Goal: Task Accomplishment & Management: Use online tool/utility

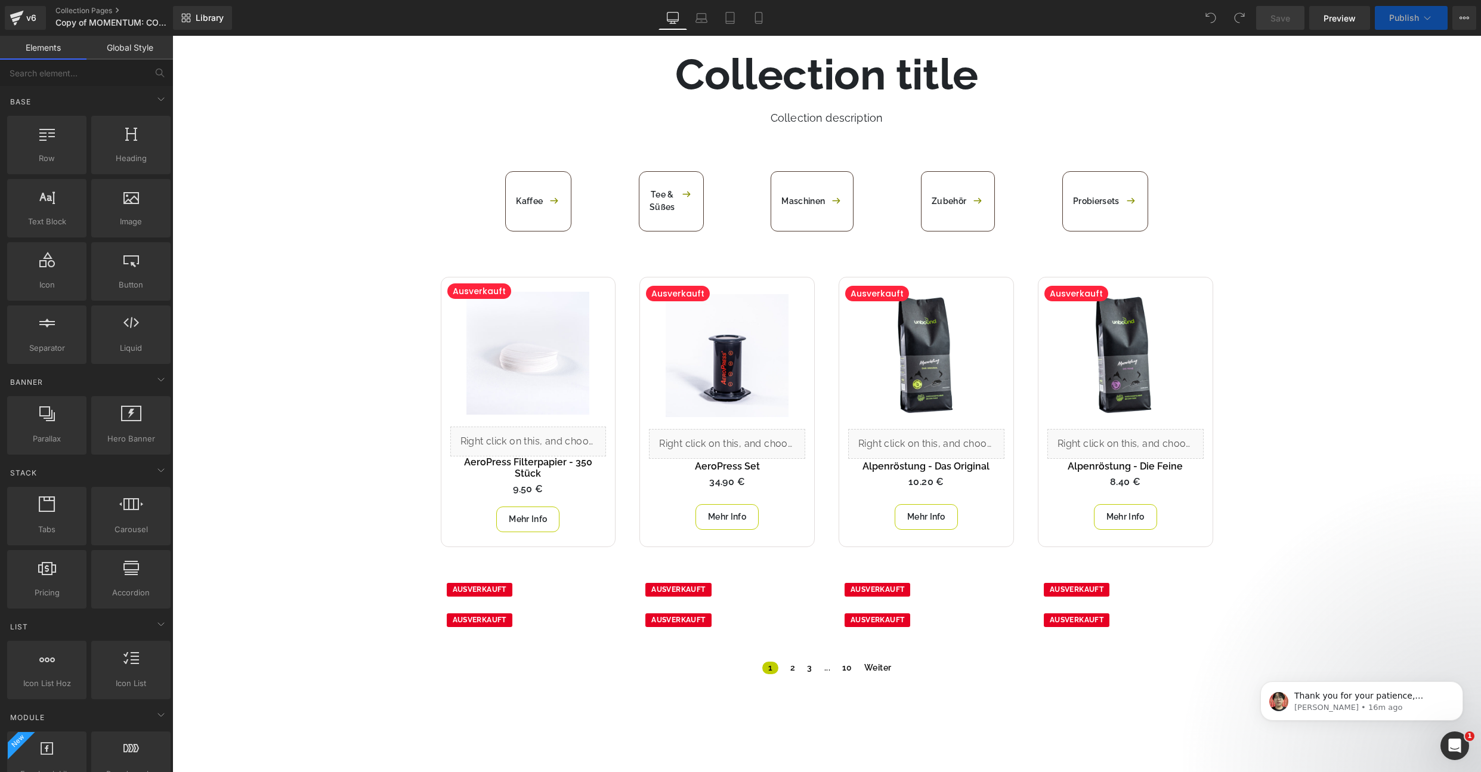
scroll to position [285, 0]
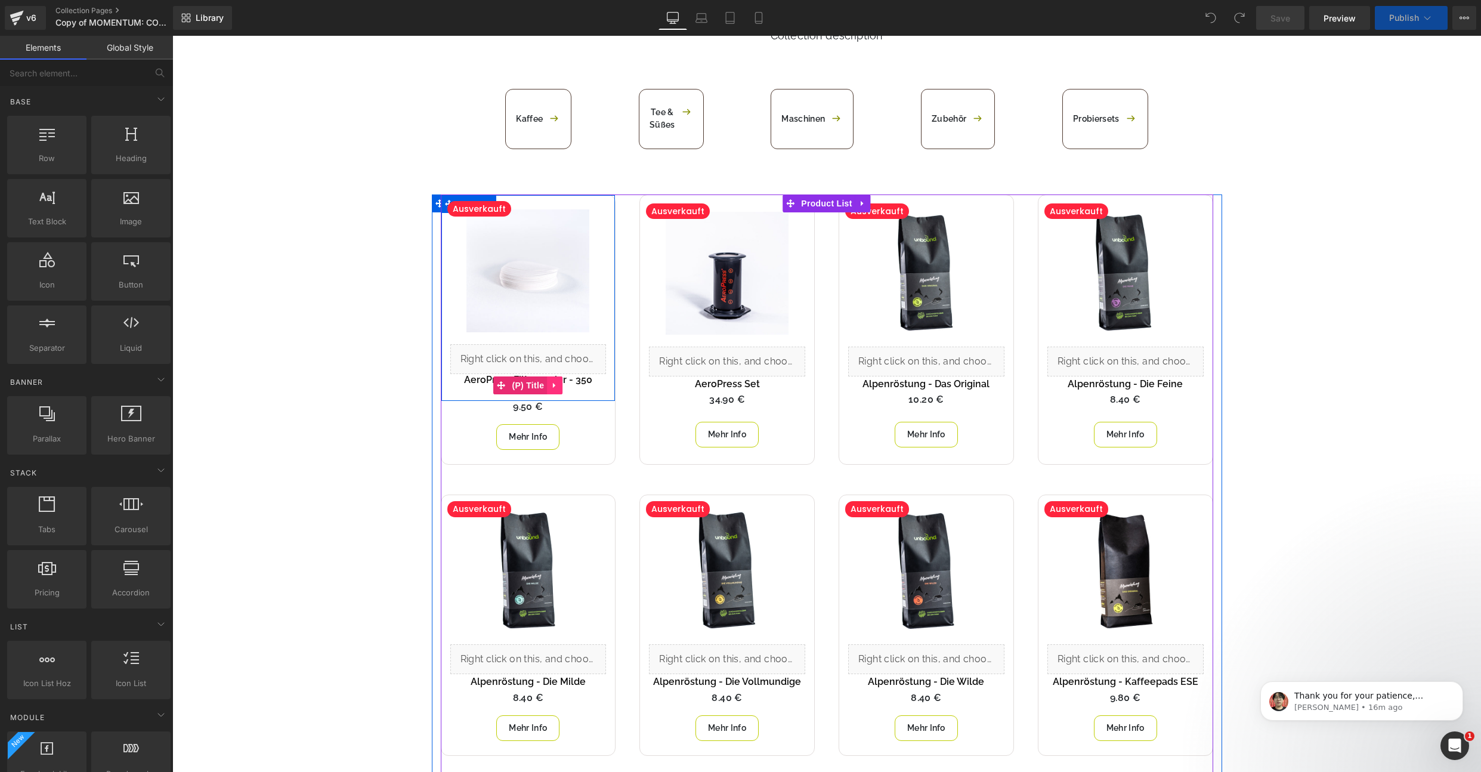
click at [548, 381] on link at bounding box center [555, 385] width 16 height 18
click at [567, 401] on div "Ausverkauft 0 € 9.50 € Spare -850%" at bounding box center [528, 406] width 174 height 11
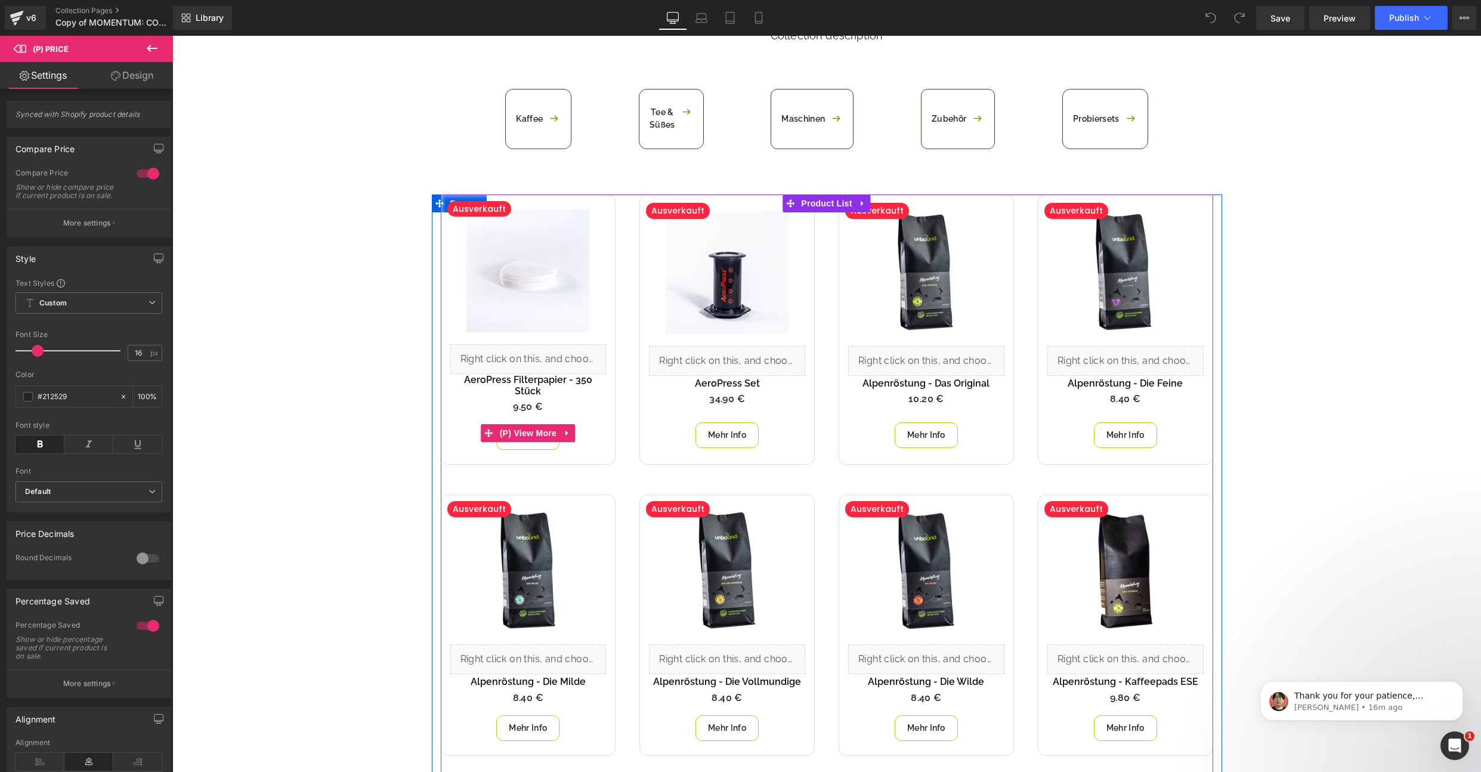
click at [591, 436] on div "Mehr Info" at bounding box center [528, 437] width 174 height 26
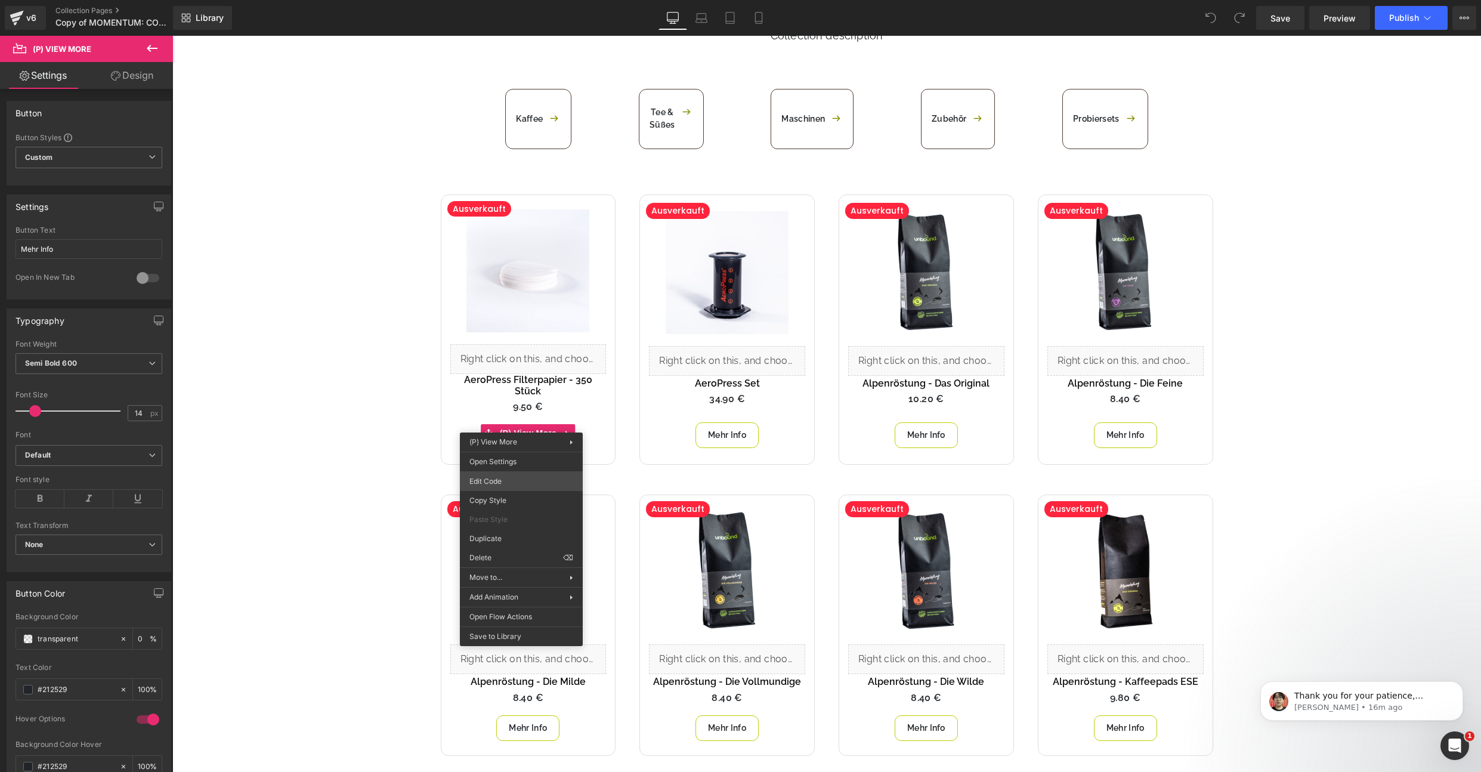
click at [521, 0] on div "You are previewing how the will restyle your page. You can not edit Elements in…" at bounding box center [740, 0] width 1481 height 0
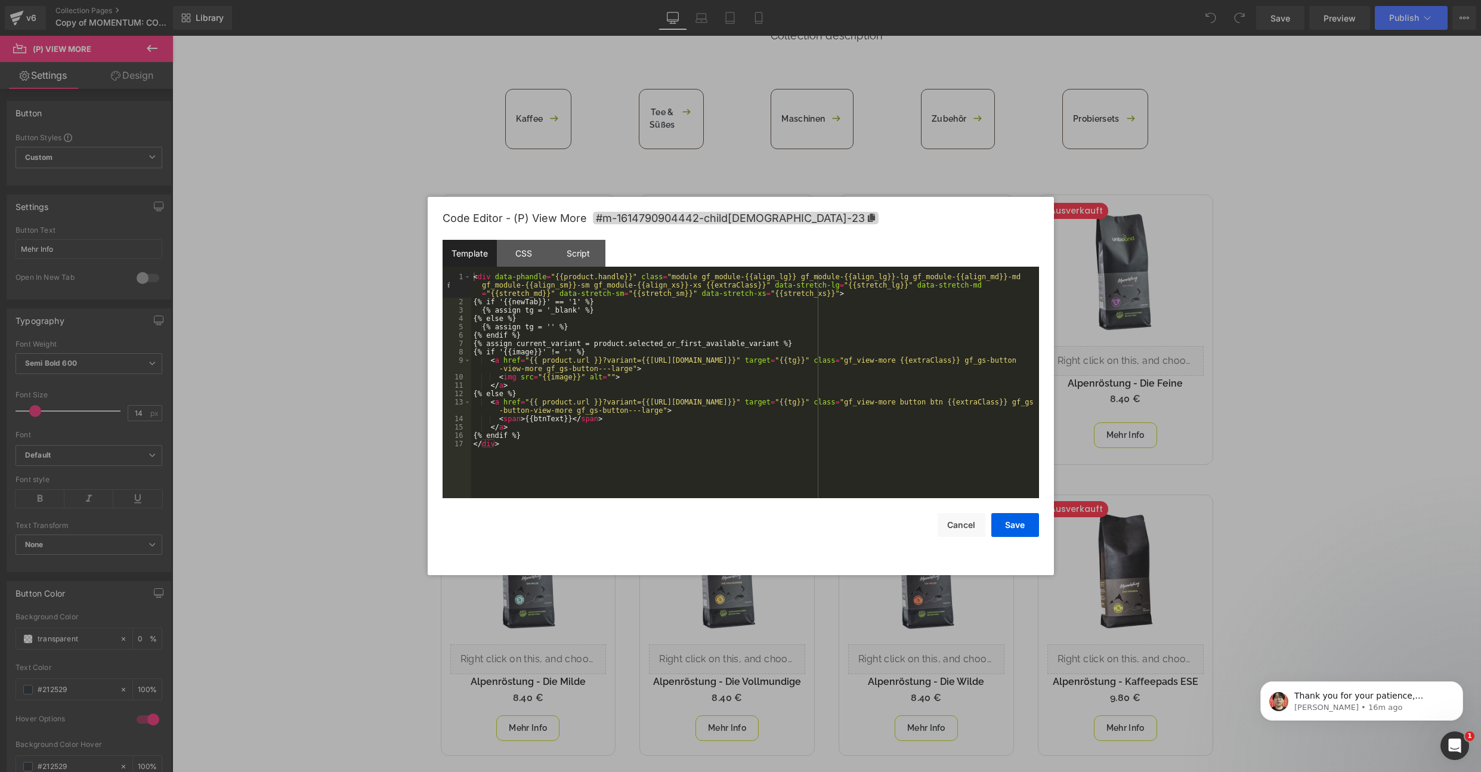
click at [595, 433] on div "< div data-phandle = "{{product.handle}}" class = "module gf_module-{{align_lg}…" at bounding box center [755, 402] width 568 height 259
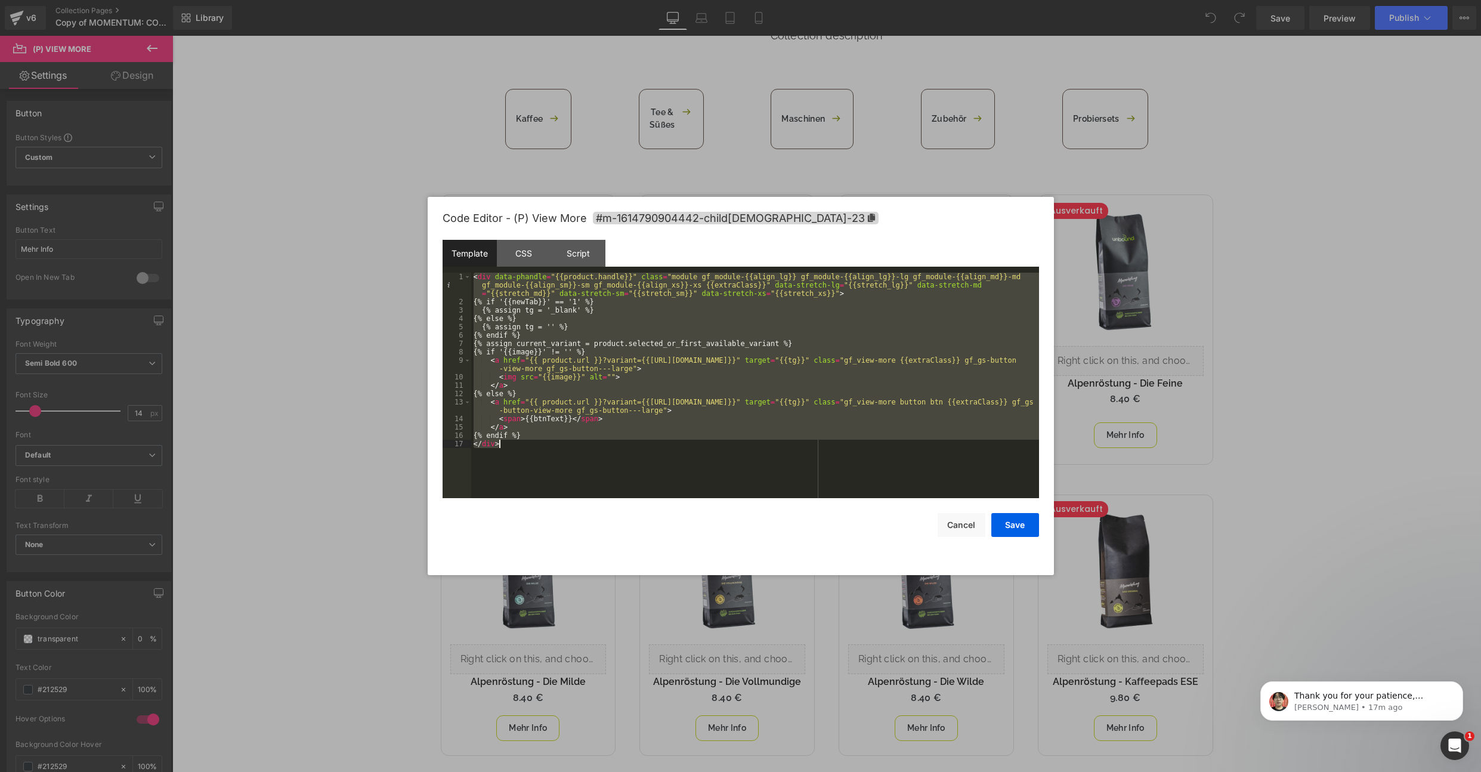
click at [567, 413] on div "< div data-phandle = "{{product.handle}}" class = "module gf_module-{{align_lg}…" at bounding box center [755, 402] width 568 height 259
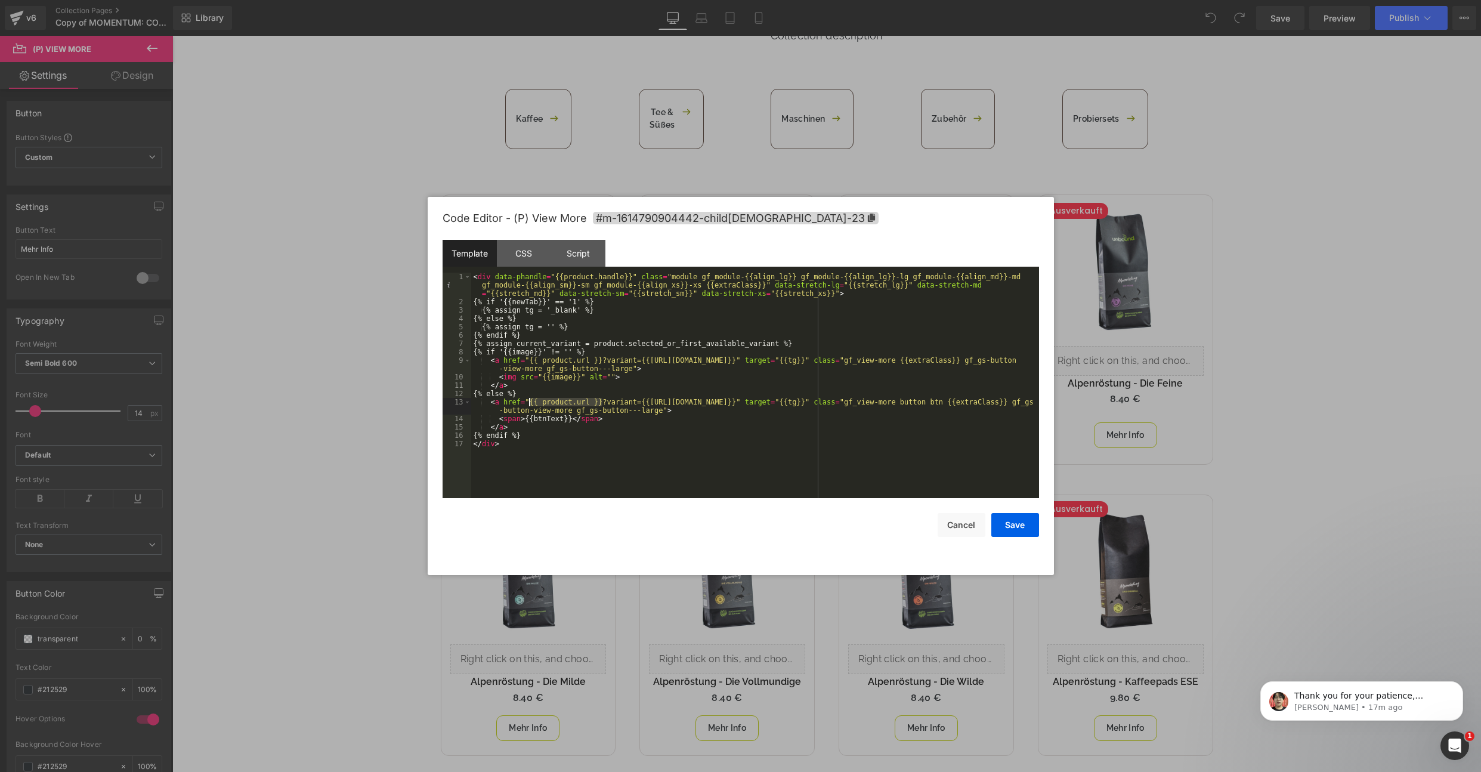
drag, startPoint x: 601, startPoint y: 404, endPoint x: 531, endPoint y: 406, distance: 69.8
click at [531, 406] on div "< div data-phandle = "{{product.handle}}" class = "module gf_module-{{align_lg}…" at bounding box center [755, 402] width 568 height 259
click at [1007, 527] on button "Save" at bounding box center [1015, 525] width 48 height 24
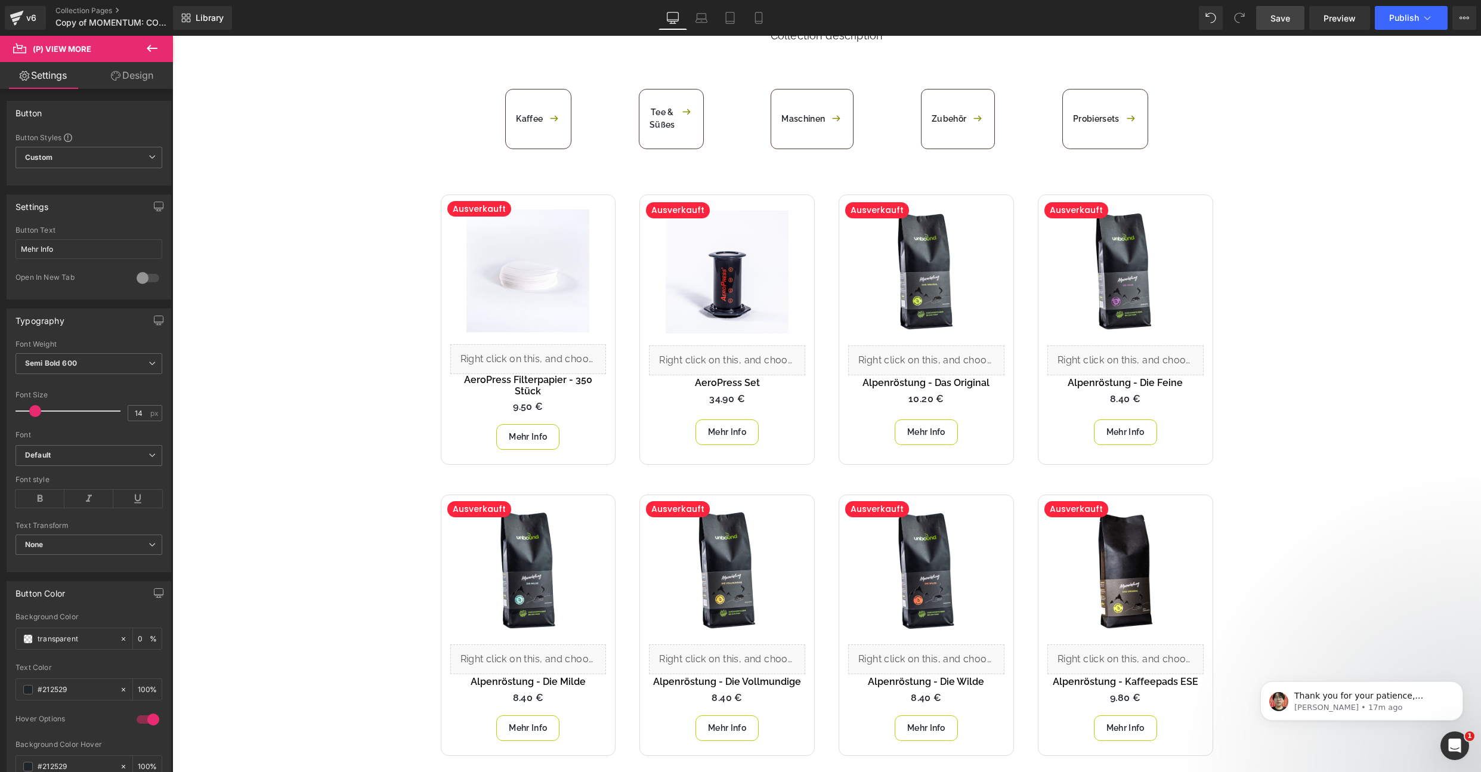
click at [1287, 23] on span "Save" at bounding box center [1281, 18] width 20 height 13
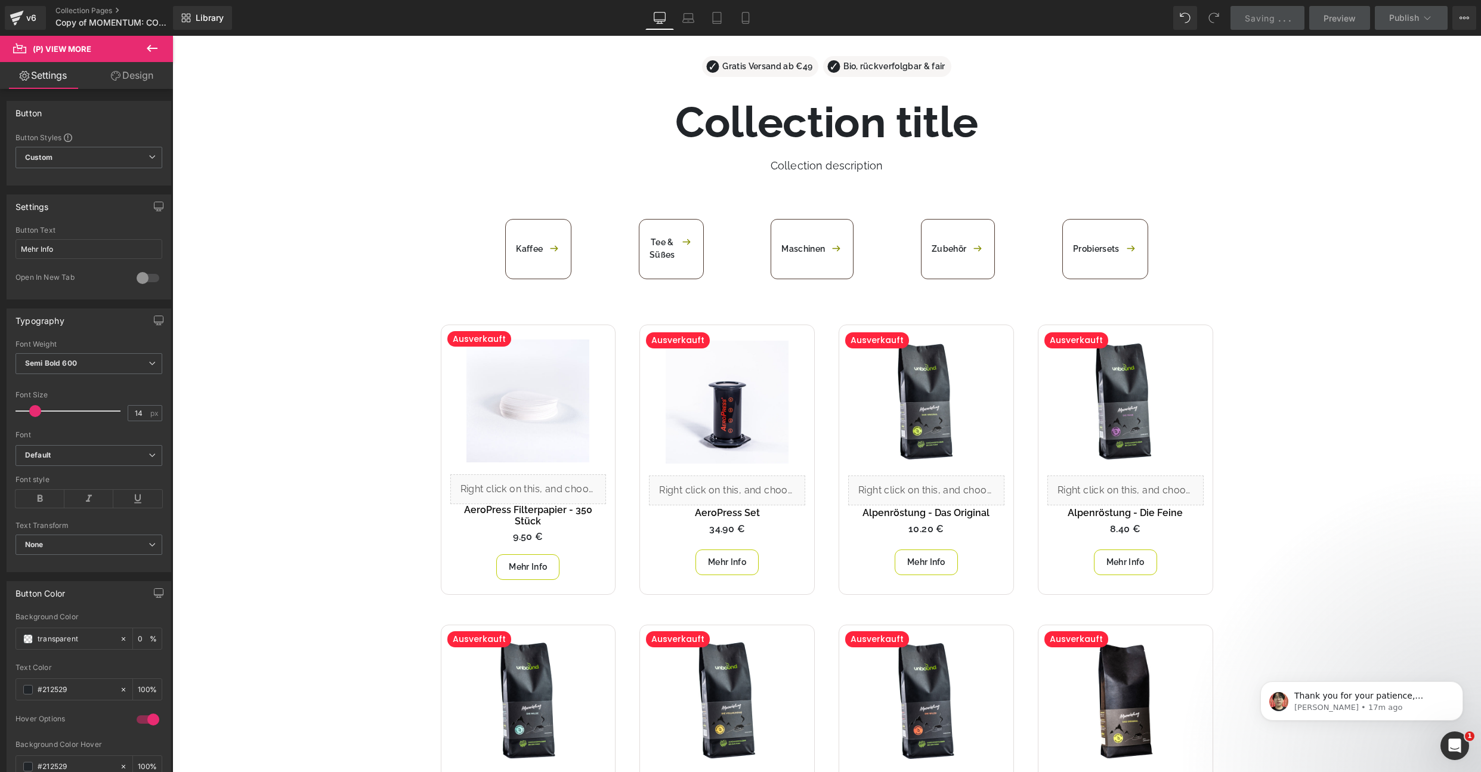
scroll to position [149, 0]
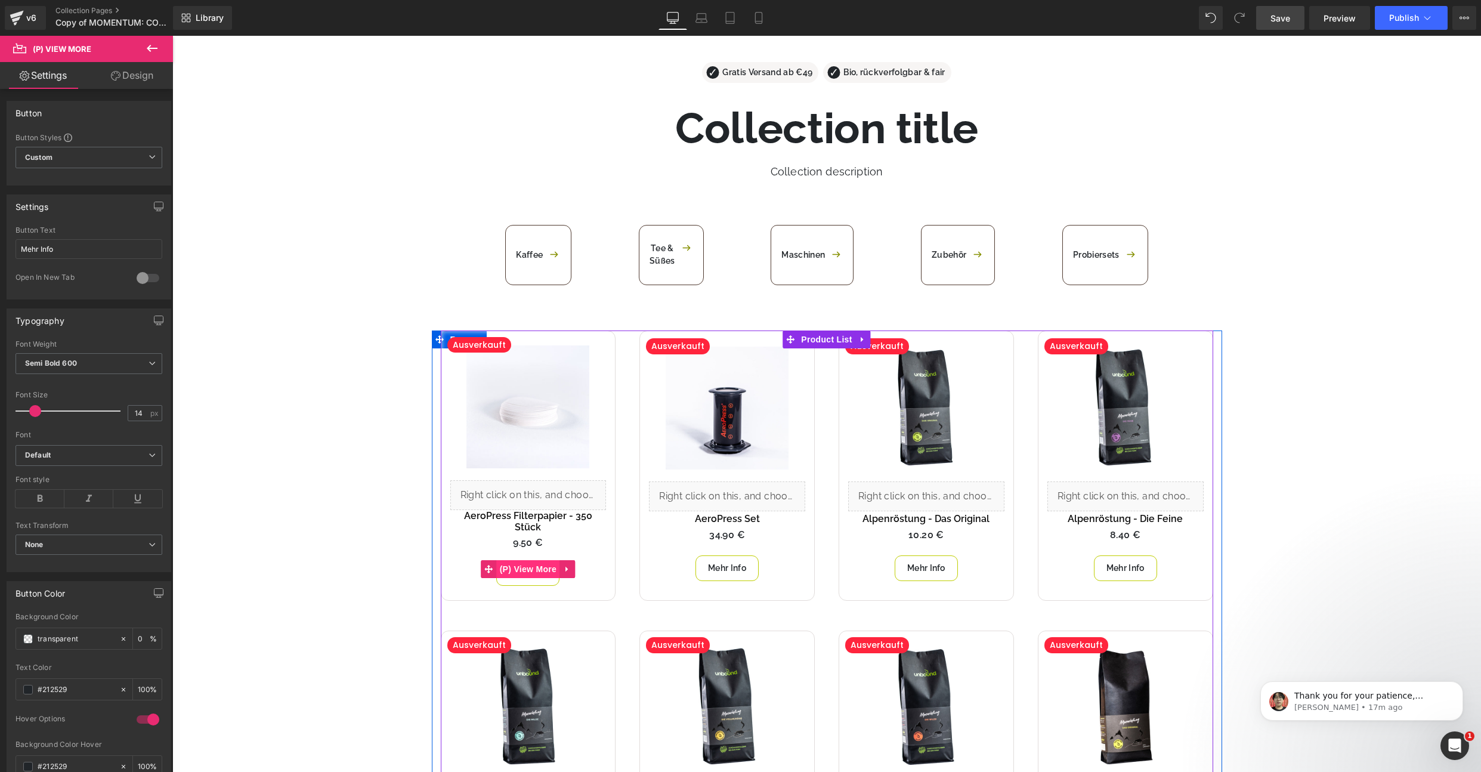
click at [523, 561] on span "(P) View More" at bounding box center [528, 569] width 63 height 18
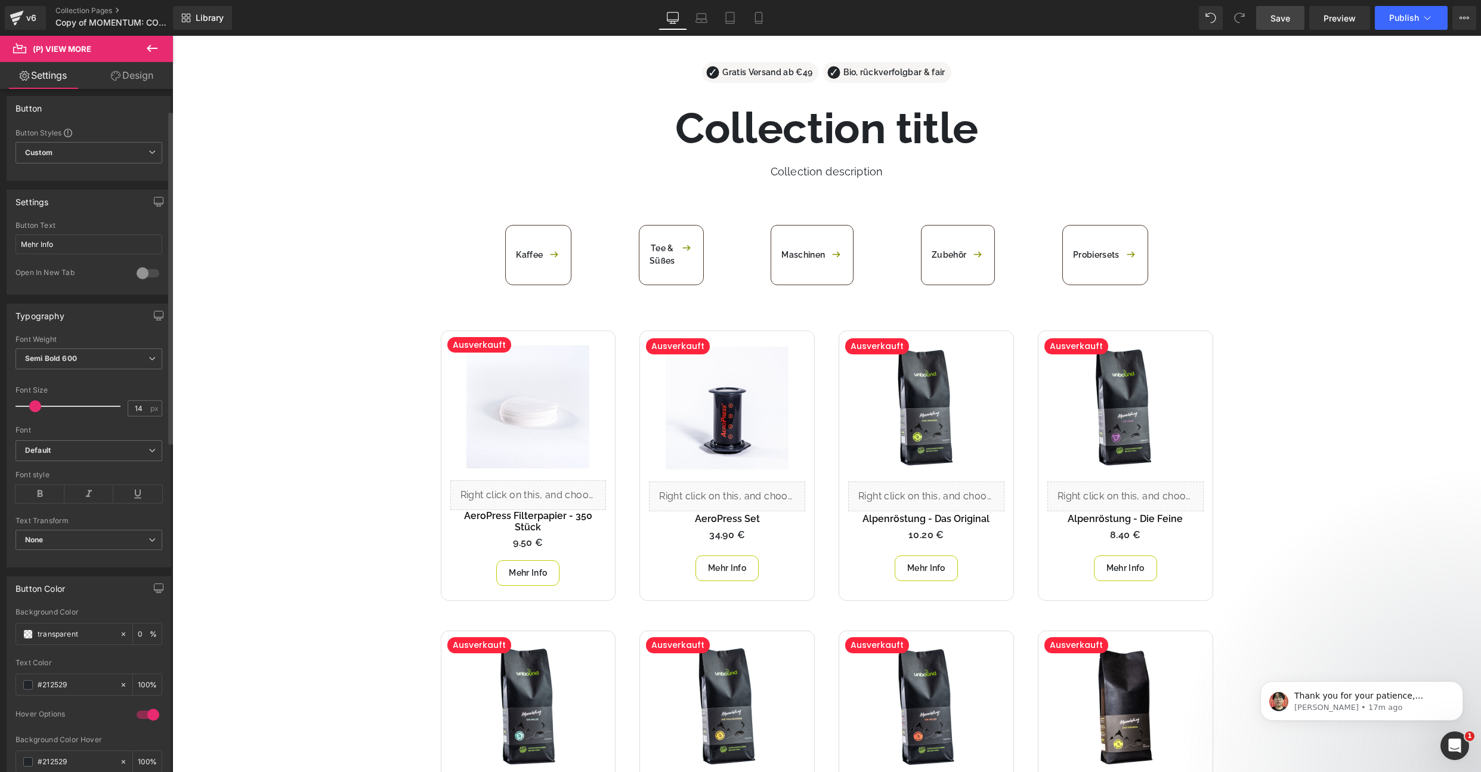
scroll to position [0, 0]
click at [1334, 20] on span "Preview" at bounding box center [1340, 18] width 32 height 13
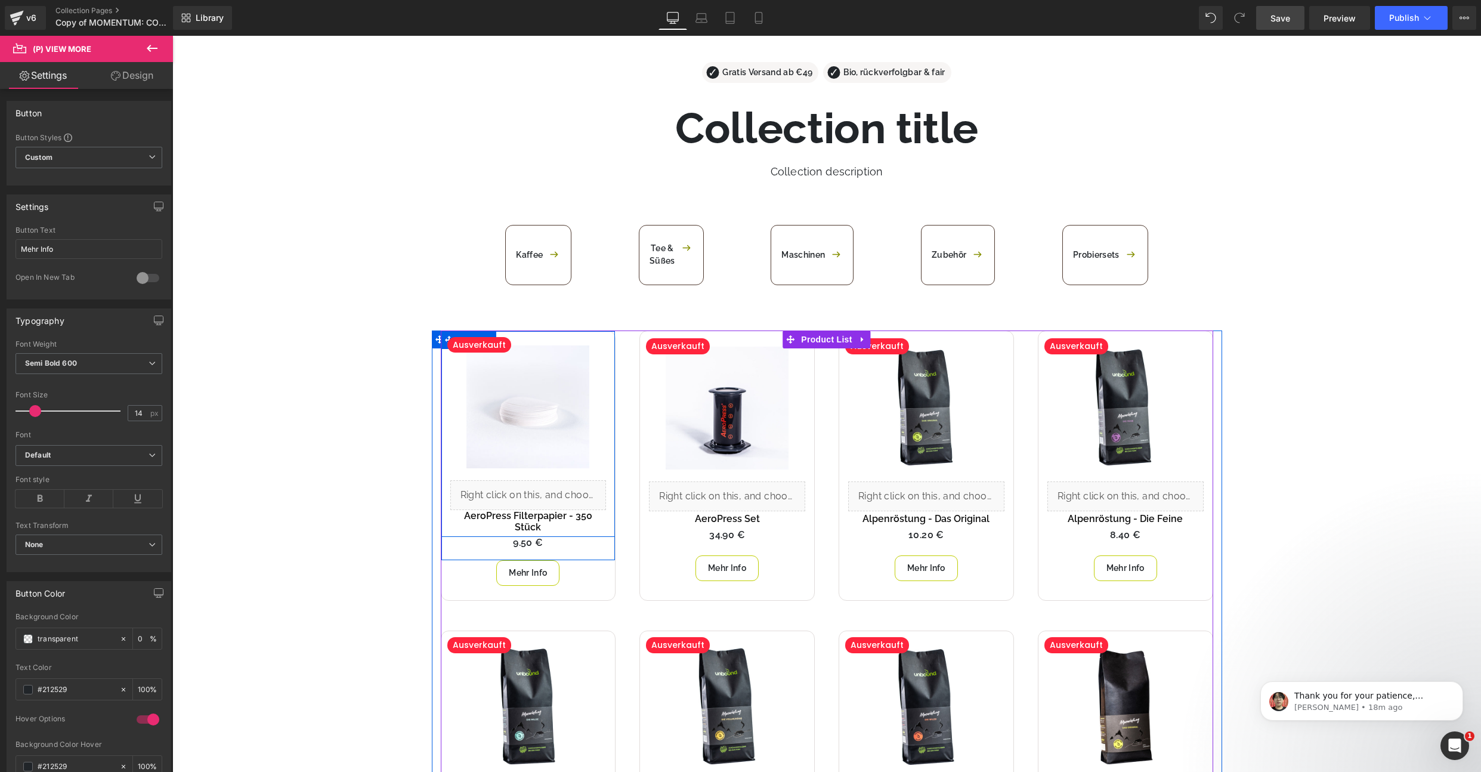
click at [605, 480] on div "Sale Off (P) Image Liquid AeroPress Filterpapier - 350 Stück (P) Title" at bounding box center [528, 434] width 174 height 206
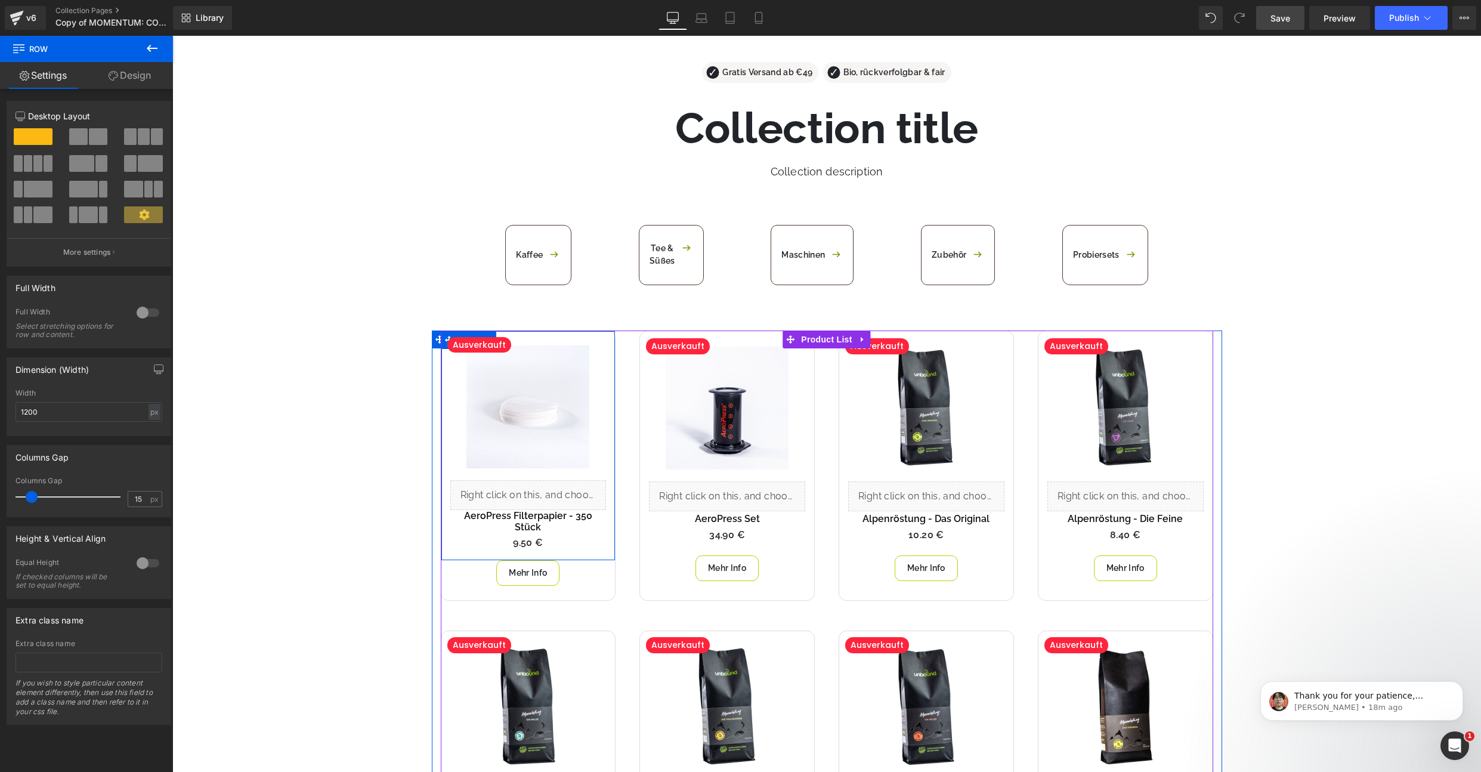
click at [456, 546] on div "Sale Off (P) Image Liquid AeroPress Filterpapier - 350 Stück (P) Title Row Ausv…" at bounding box center [528, 446] width 174 height 230
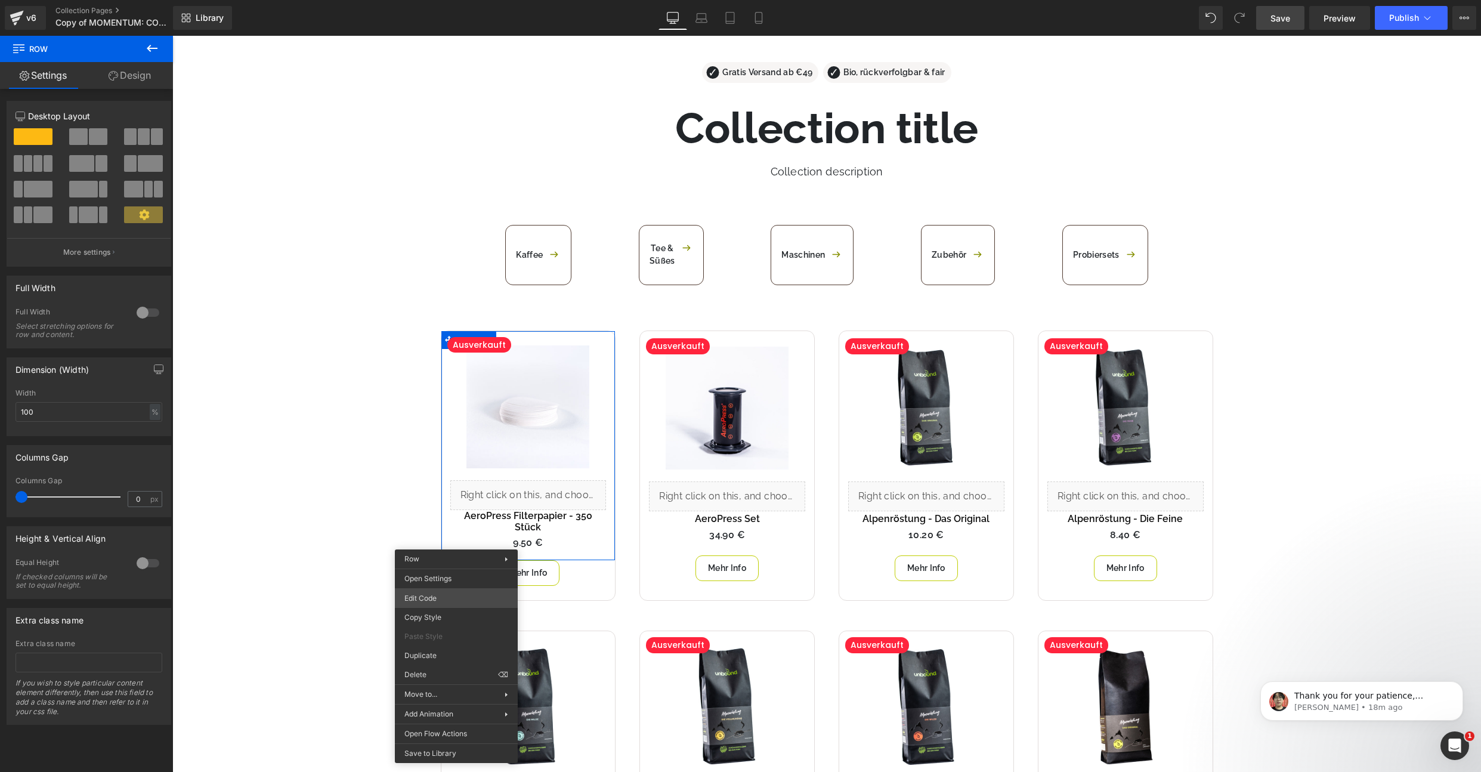
click at [432, 592] on body "(P) View More You are previewing how the will restyle your page. You can not ed…" at bounding box center [740, 386] width 1481 height 772
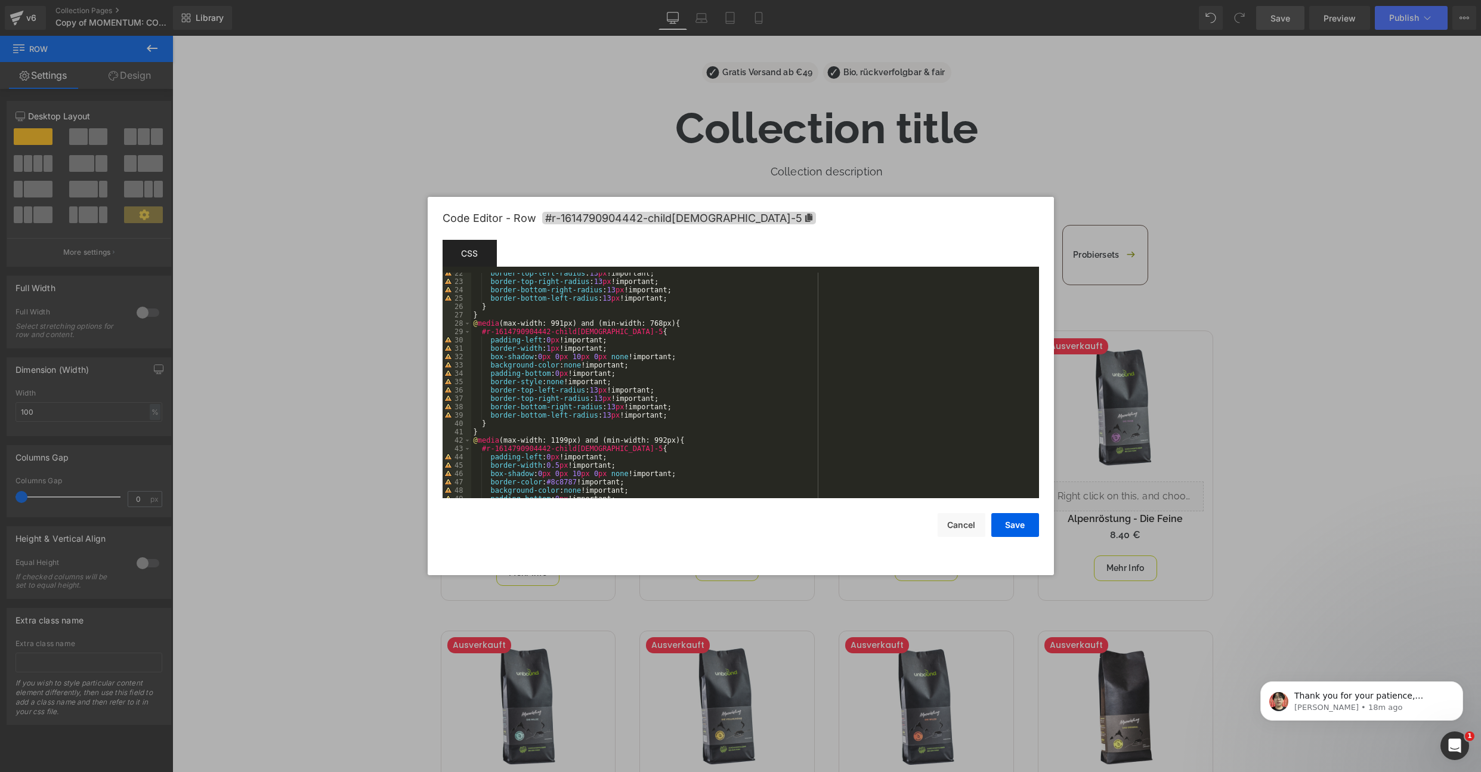
scroll to position [526, 0]
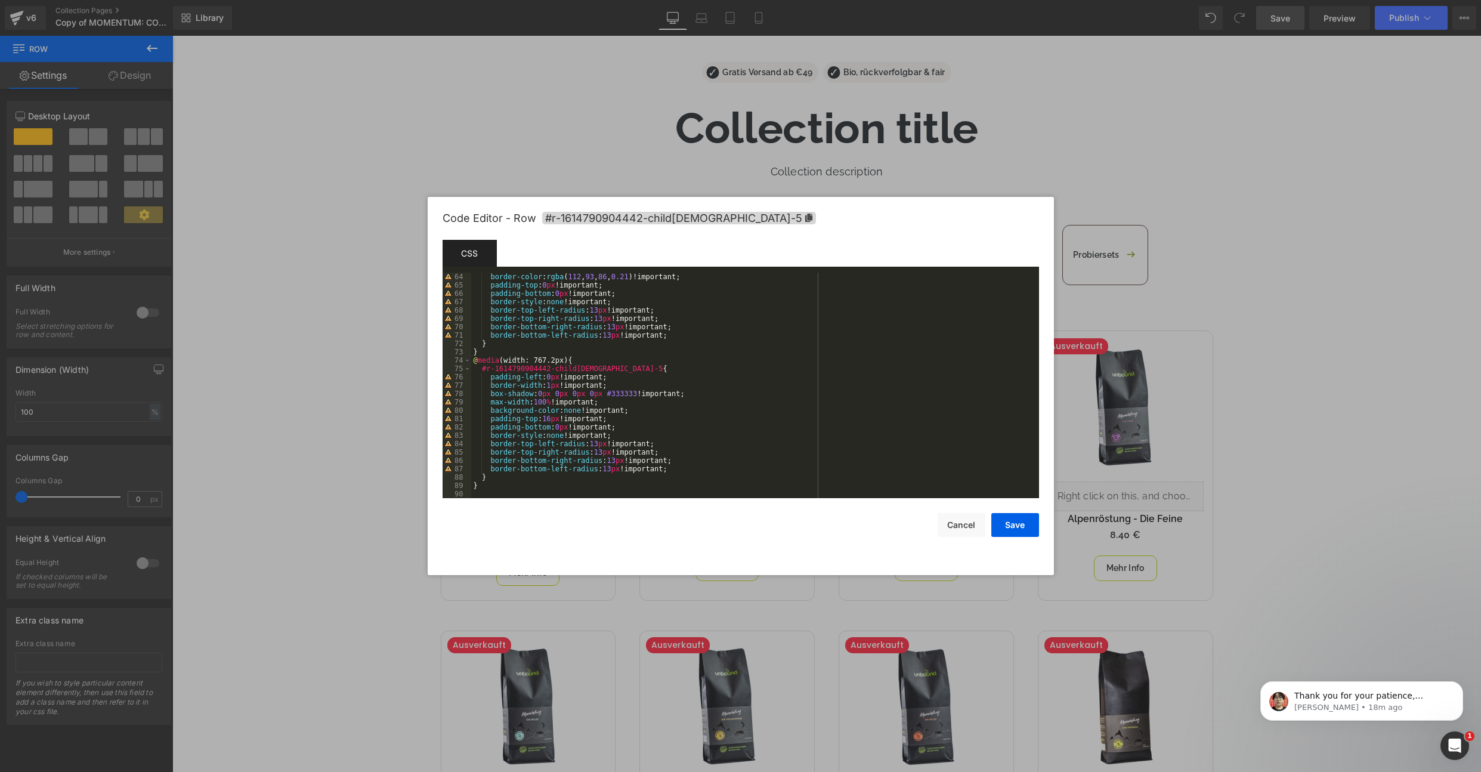
click at [331, 441] on div at bounding box center [740, 386] width 1481 height 772
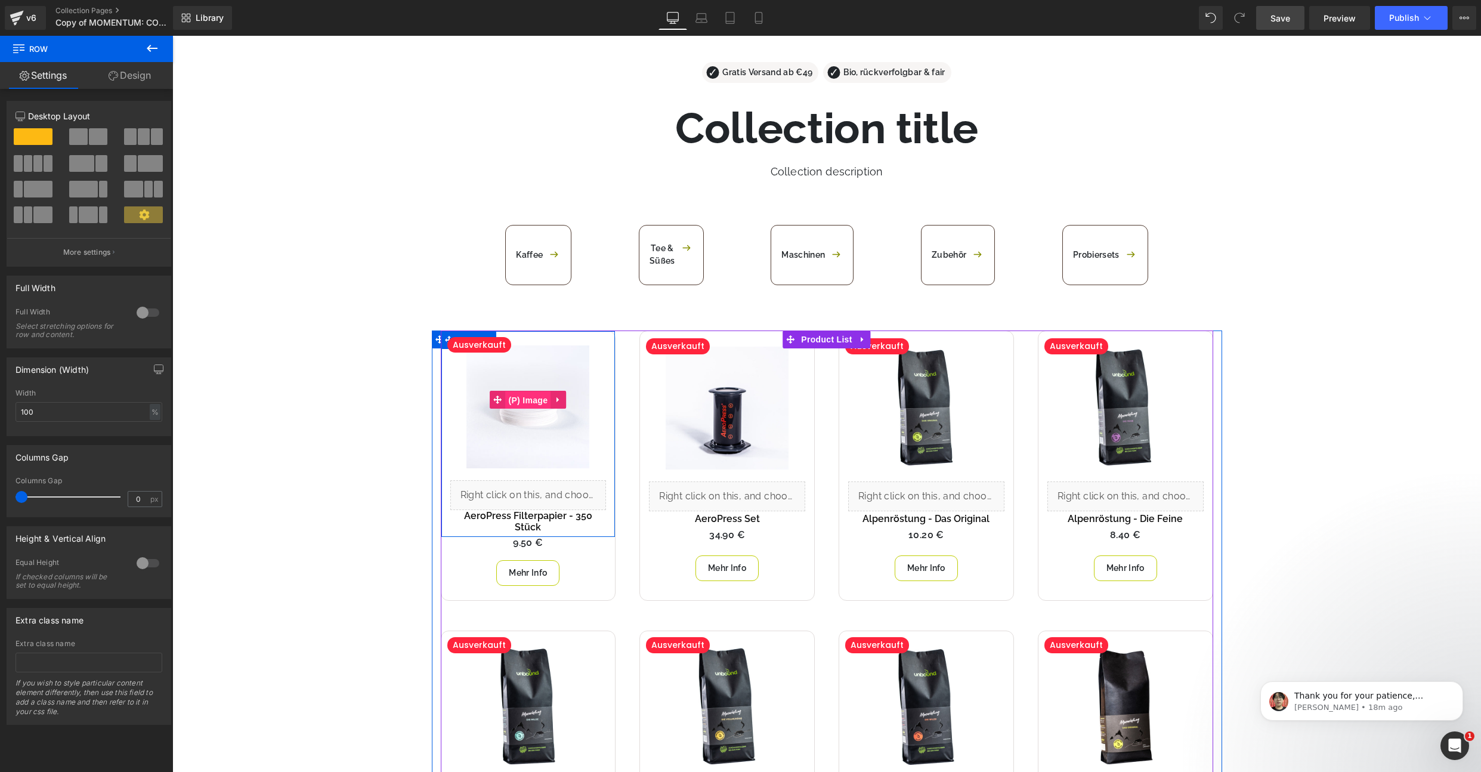
click at [534, 399] on span "(P) Image" at bounding box center [528, 400] width 45 height 18
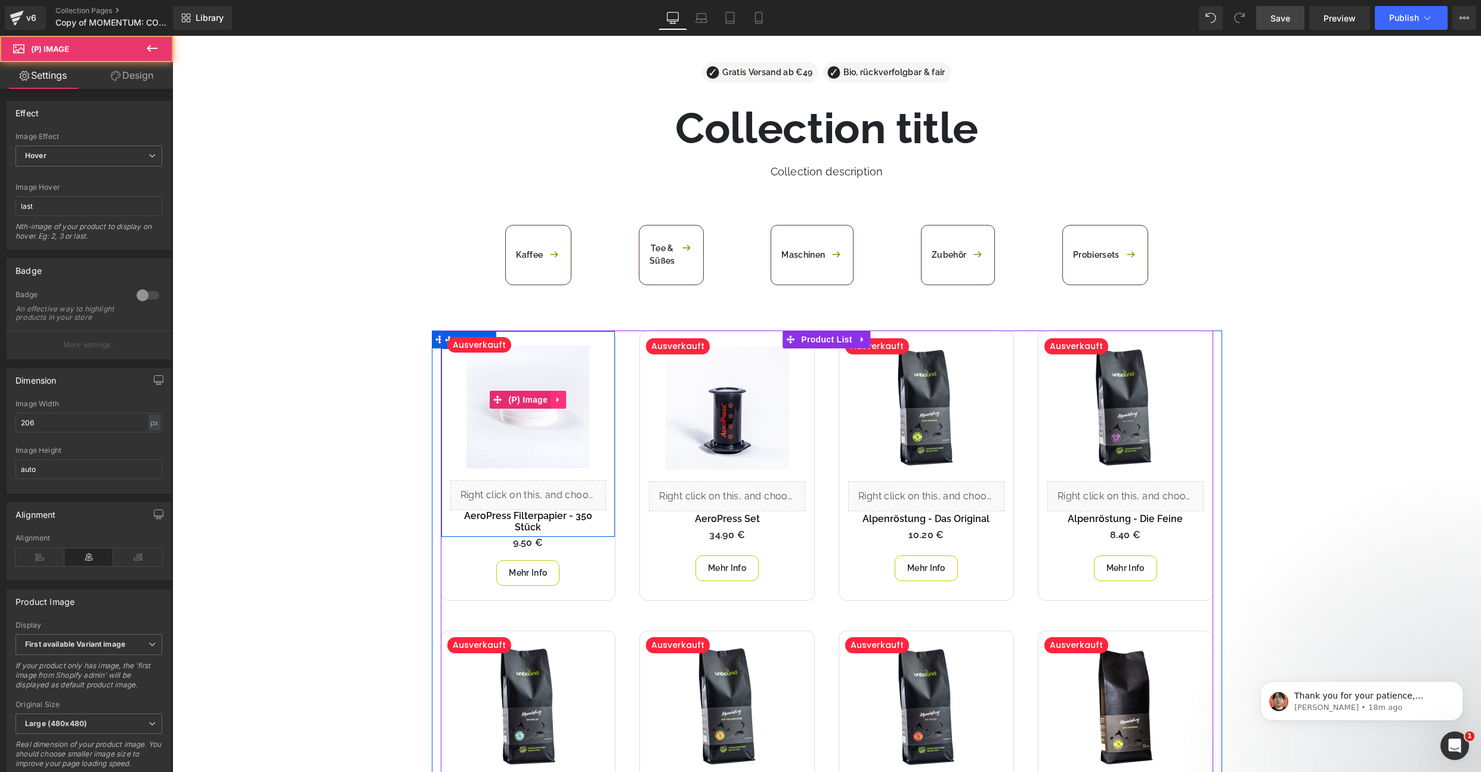
click at [552, 398] on link at bounding box center [559, 400] width 16 height 18
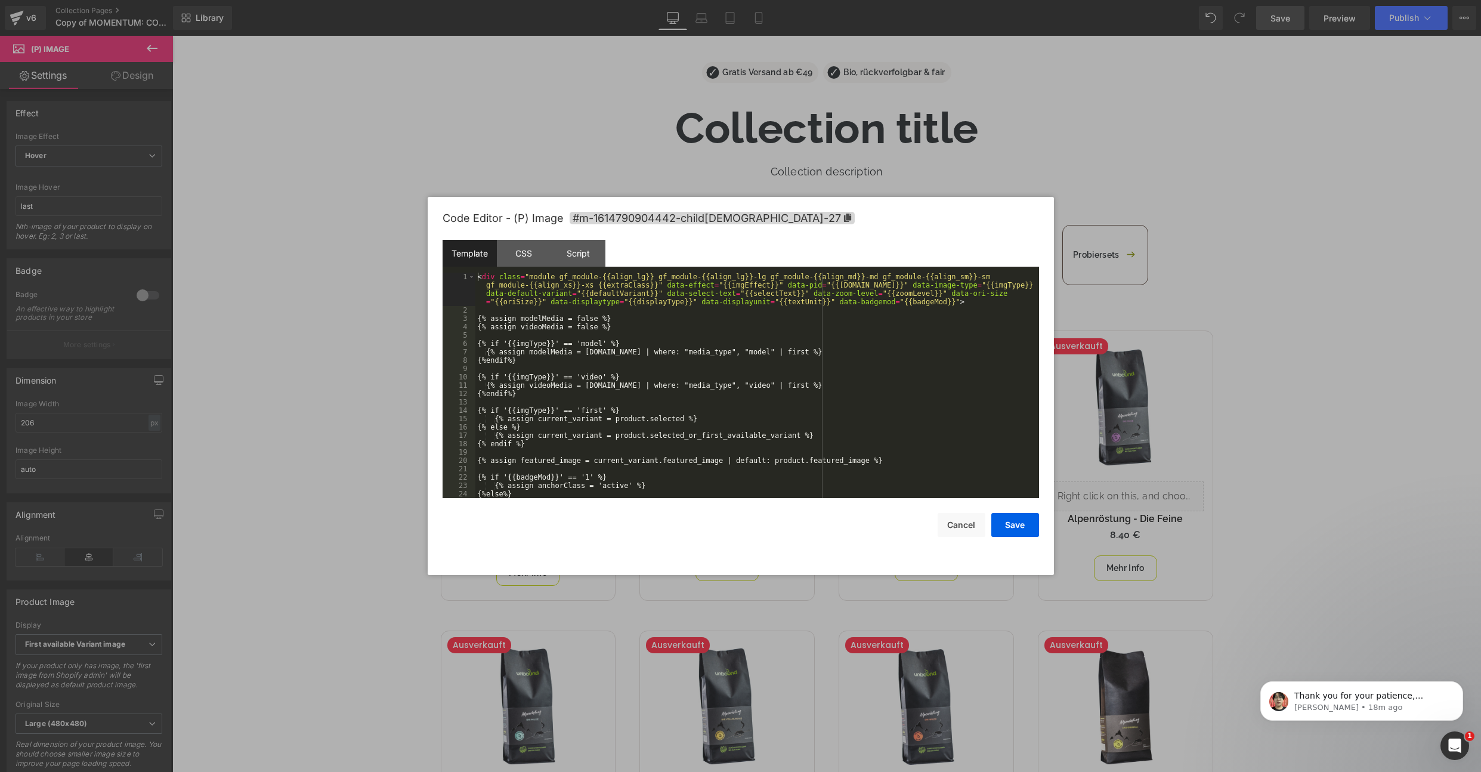
click at [494, 0] on div "(P) Image You are previewing how the will restyle your page. You can not edit E…" at bounding box center [740, 0] width 1481 height 0
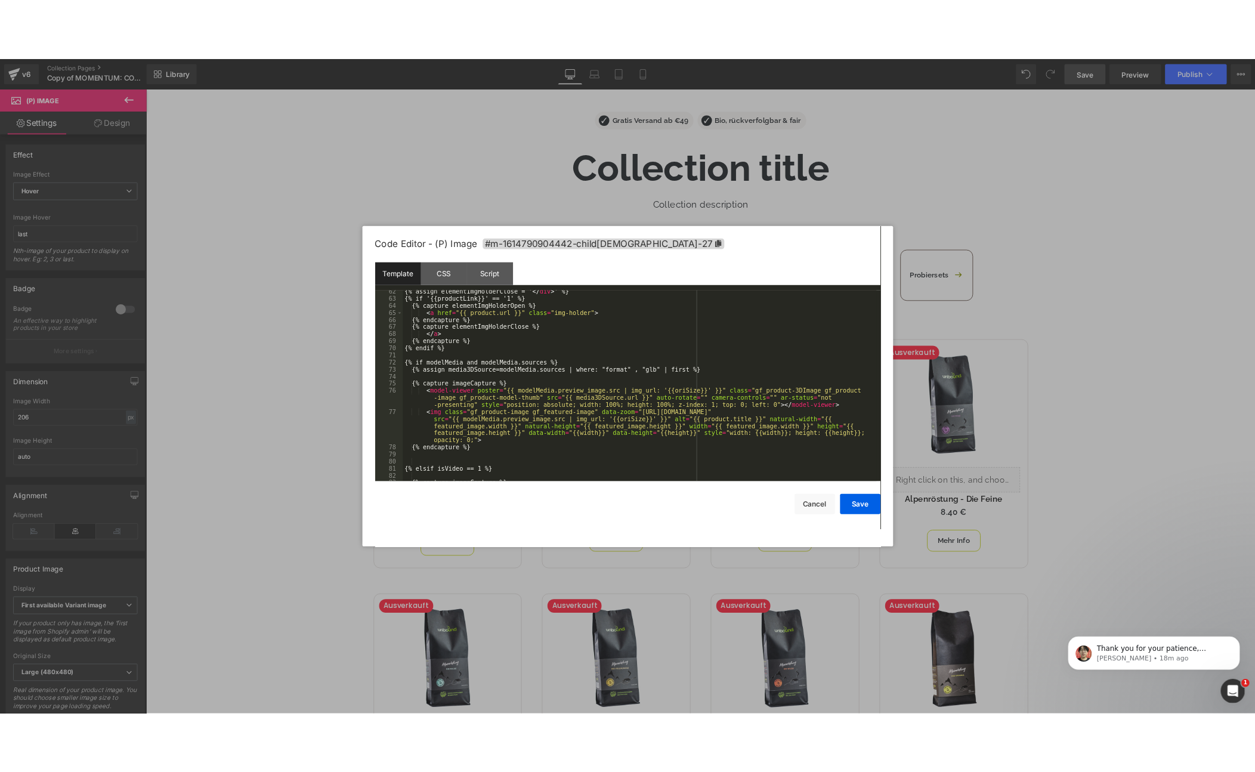
scroll to position [465, 0]
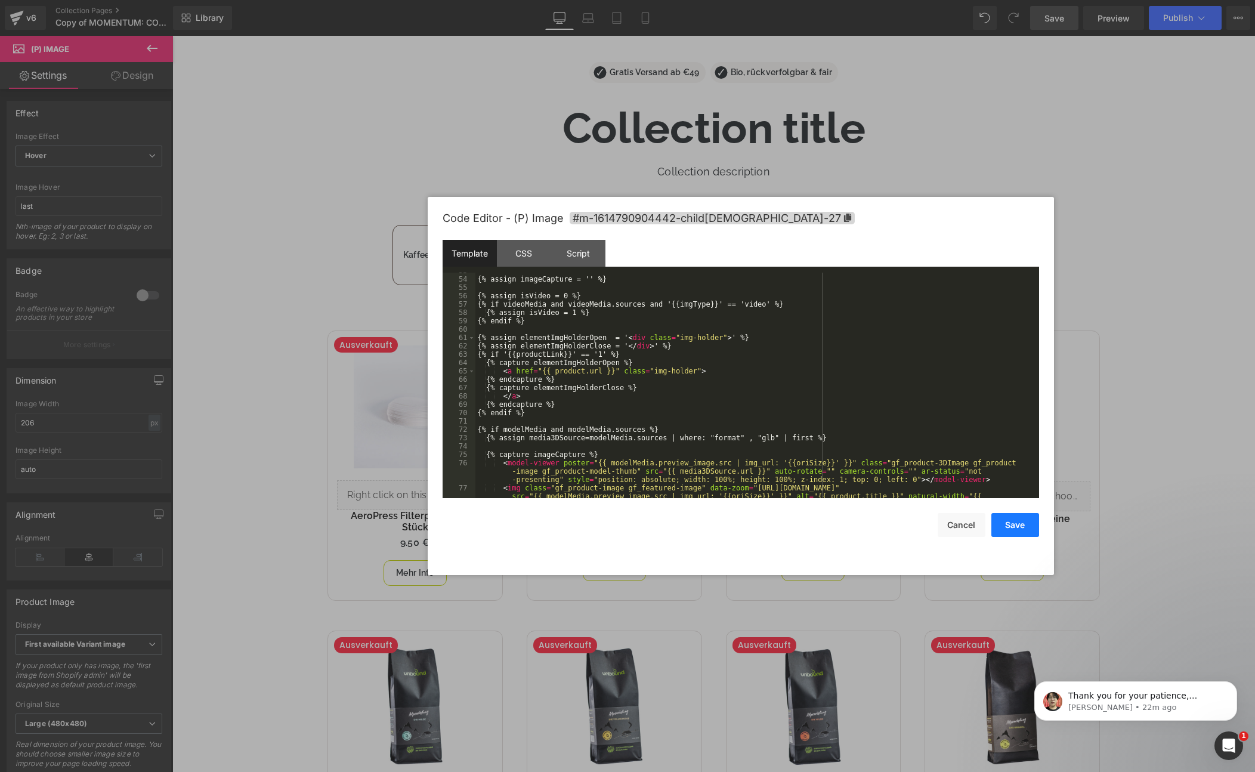
drag, startPoint x: 1027, startPoint y: 526, endPoint x: 1037, endPoint y: 507, distance: 21.6
click at [1027, 526] on button "Save" at bounding box center [1015, 525] width 48 height 24
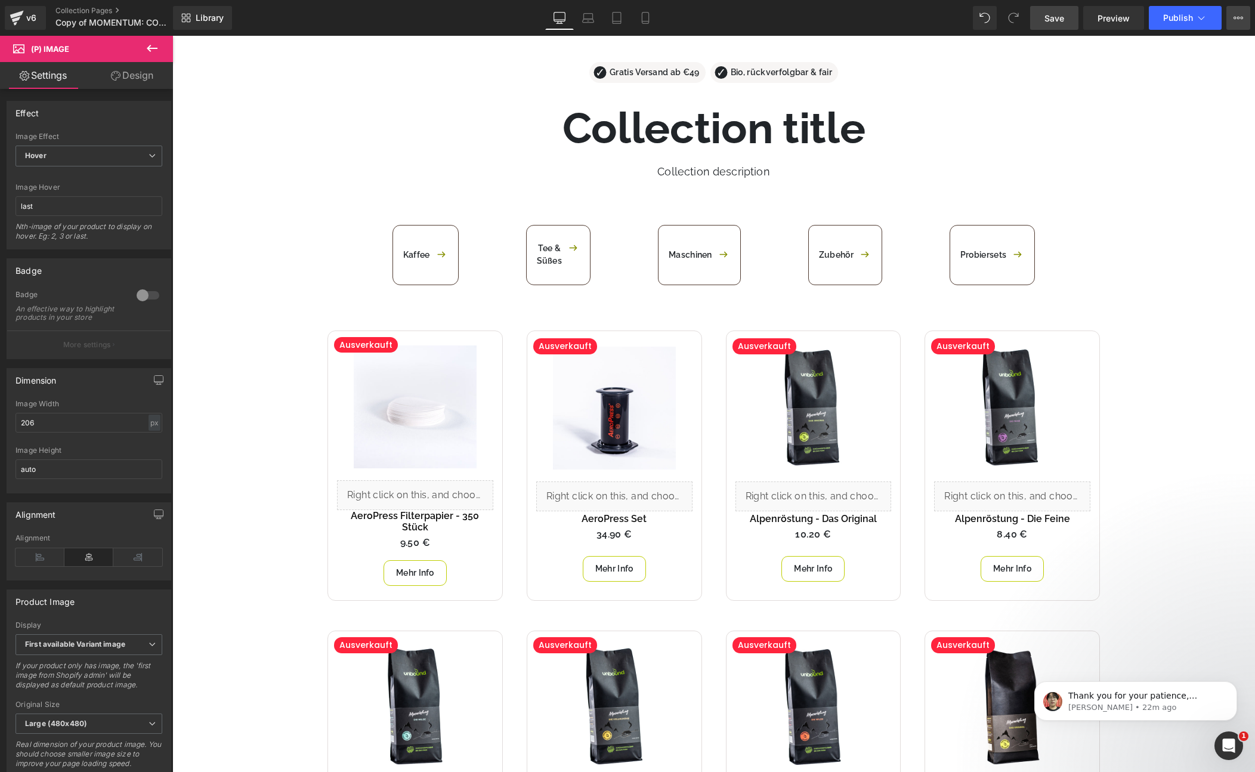
click at [1246, 20] on button "View Live Page View with current Template Save Template to Library Schedule Pub…" at bounding box center [1238, 18] width 24 height 24
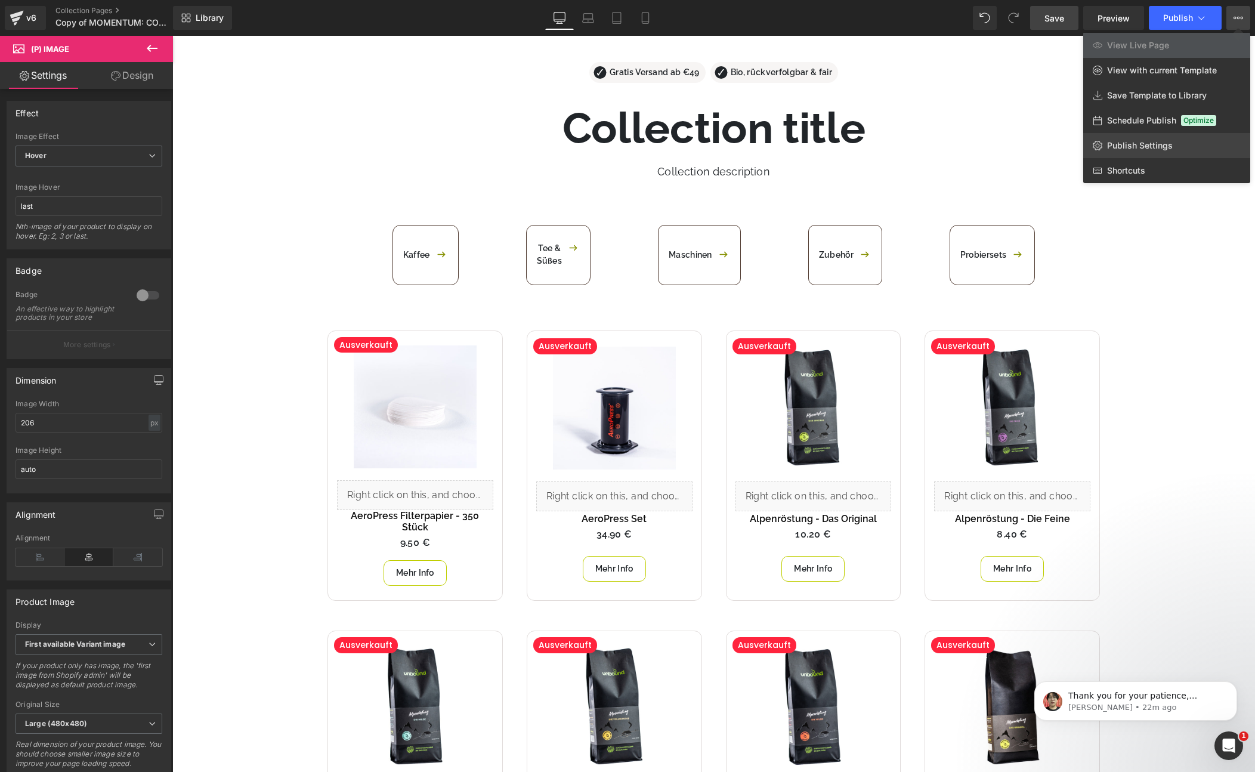
click at [1156, 142] on span "Publish Settings" at bounding box center [1140, 145] width 66 height 11
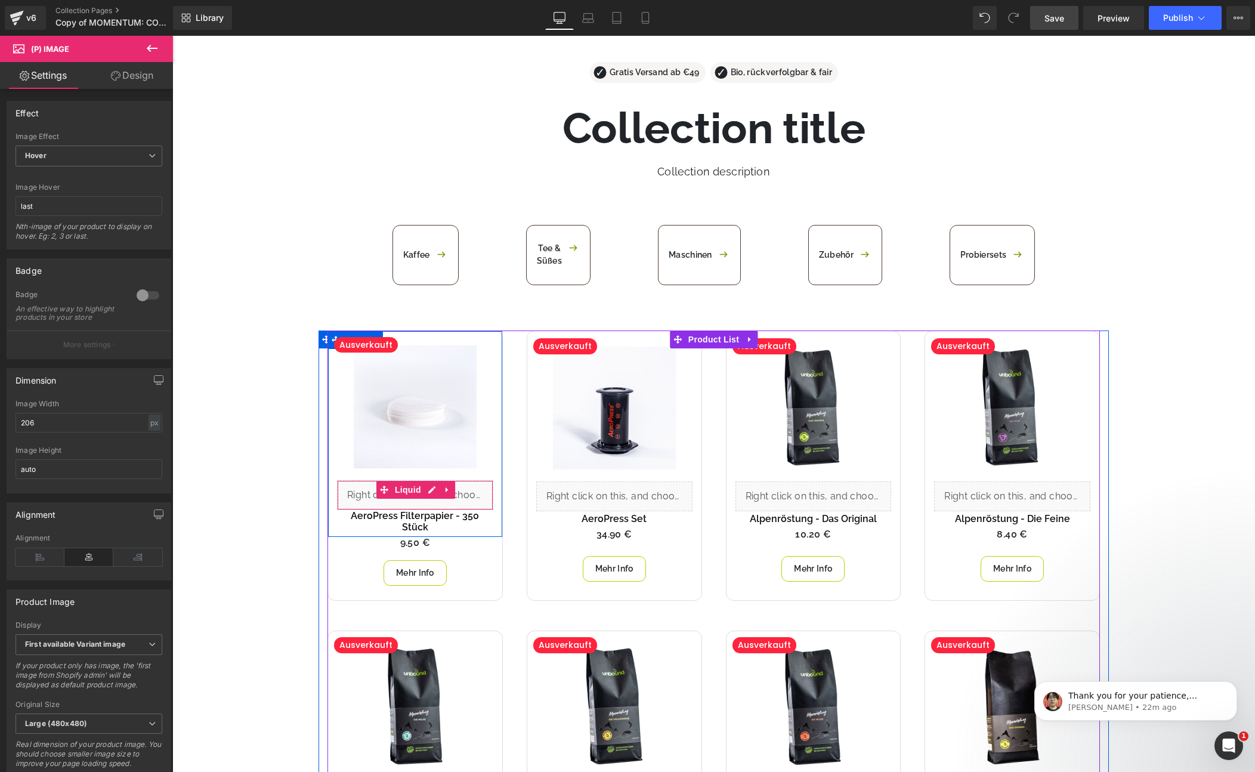
click at [372, 503] on div "Liquid" at bounding box center [415, 495] width 156 height 30
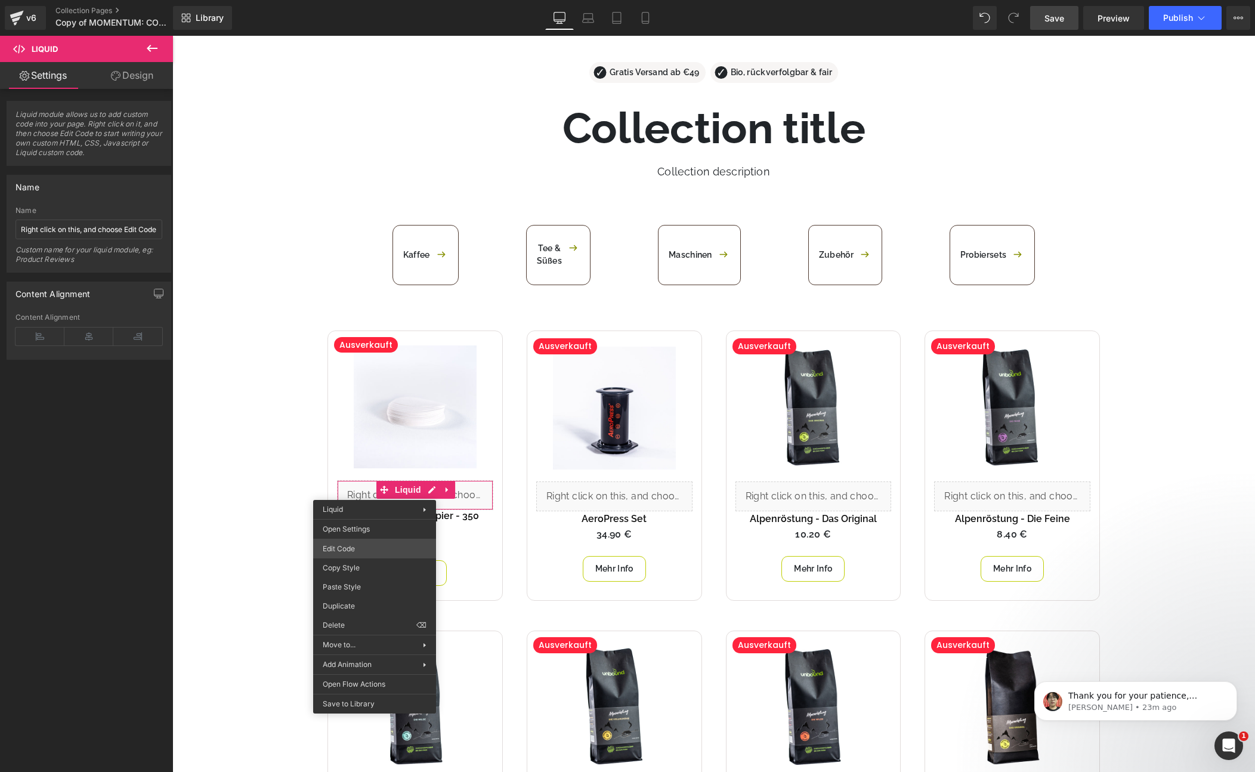
click at [342, 0] on div "(P) Image You are previewing how the will restyle your page. You can not edit E…" at bounding box center [627, 0] width 1255 height 0
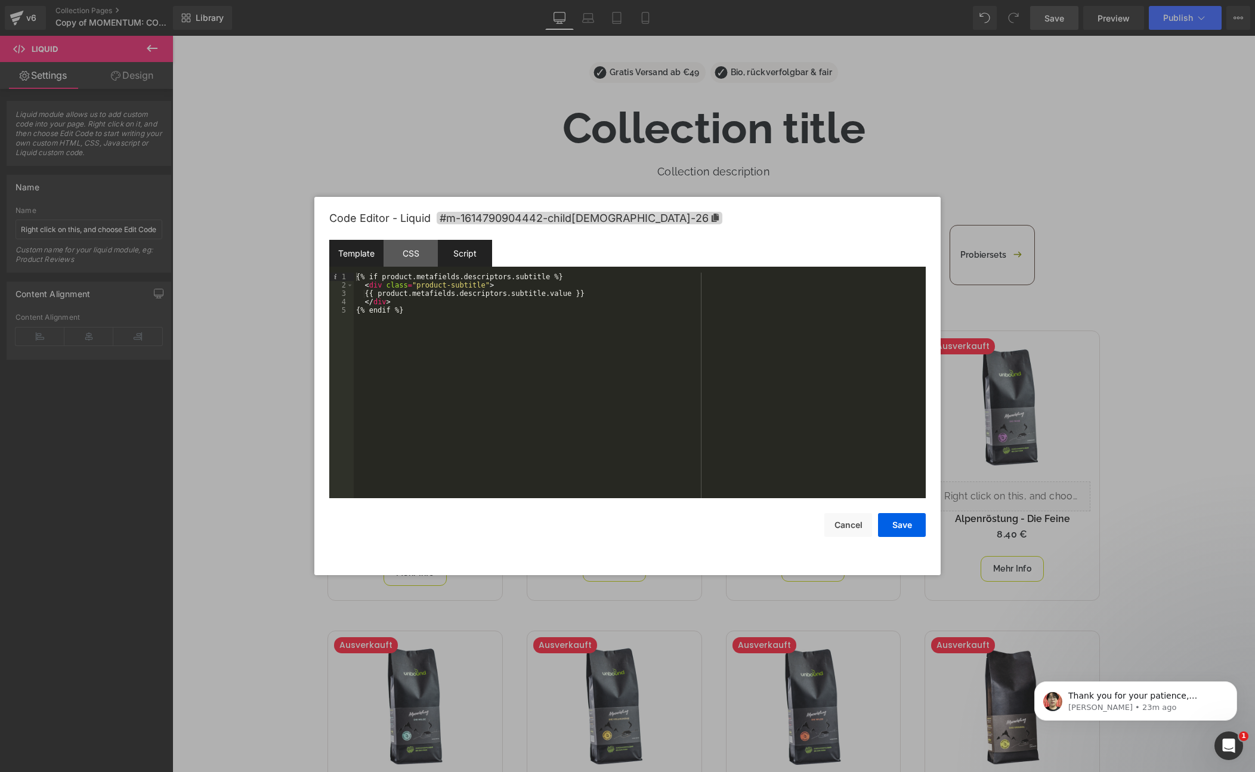
click at [446, 256] on div "Script" at bounding box center [465, 253] width 54 height 27
click at [351, 258] on div "Template" at bounding box center [356, 253] width 54 height 27
click at [247, 396] on div at bounding box center [627, 386] width 1255 height 772
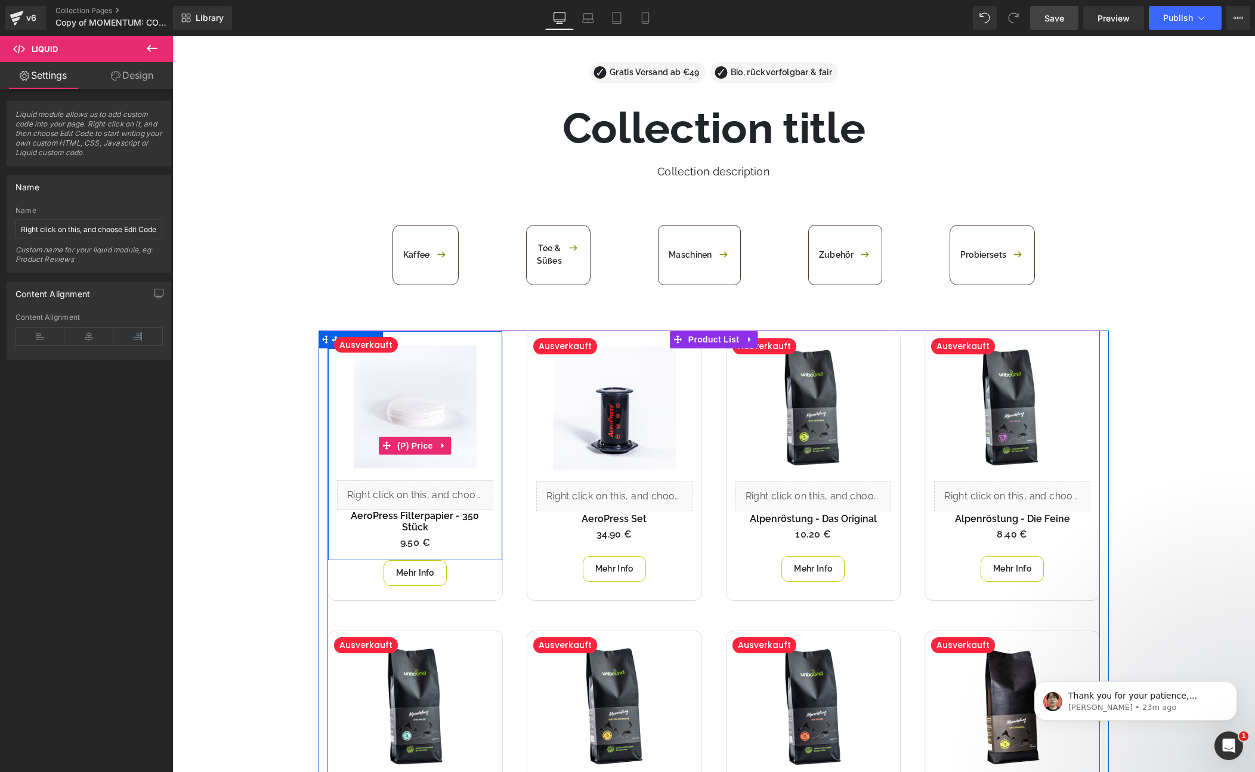
click at [400, 537] on span "9.50 €" at bounding box center [415, 542] width 30 height 11
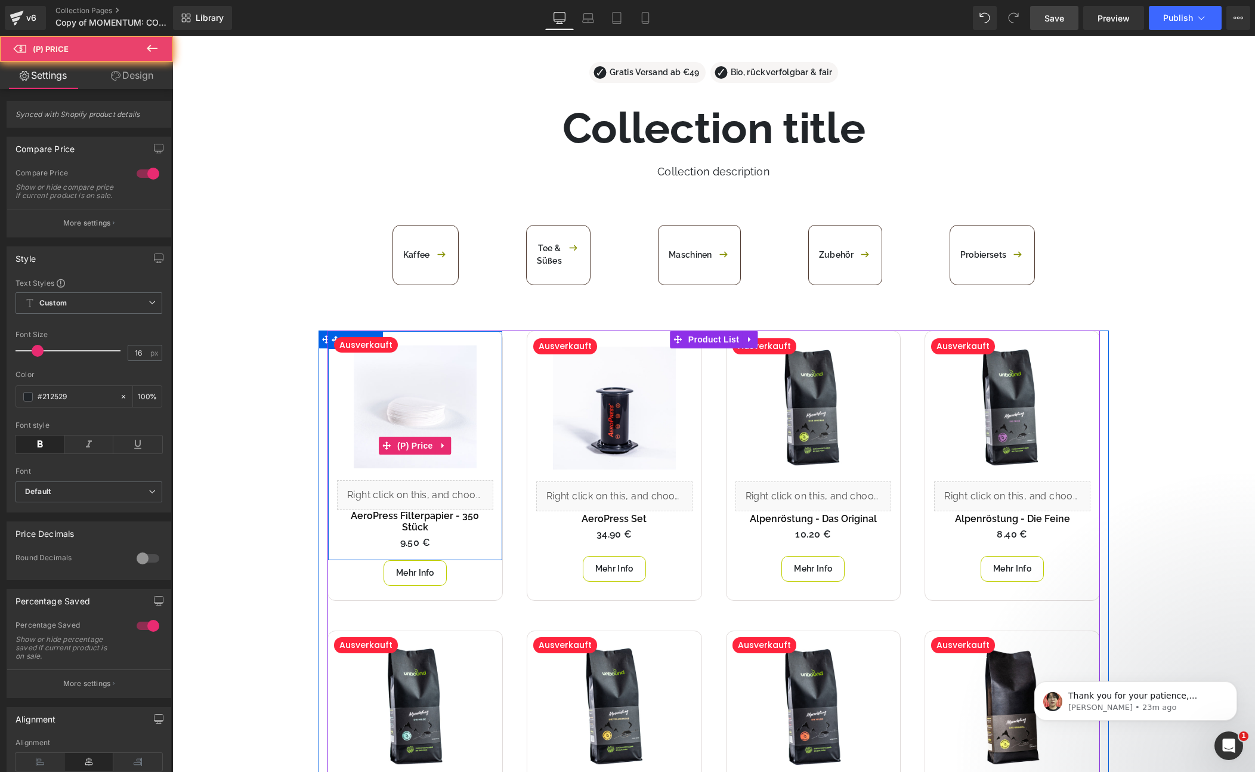
click at [409, 537] on span "9.50 €" at bounding box center [415, 542] width 30 height 11
click at [378, 537] on div "Ausverkauft 0 € 9.50 € Spare -850%" at bounding box center [415, 542] width 174 height 11
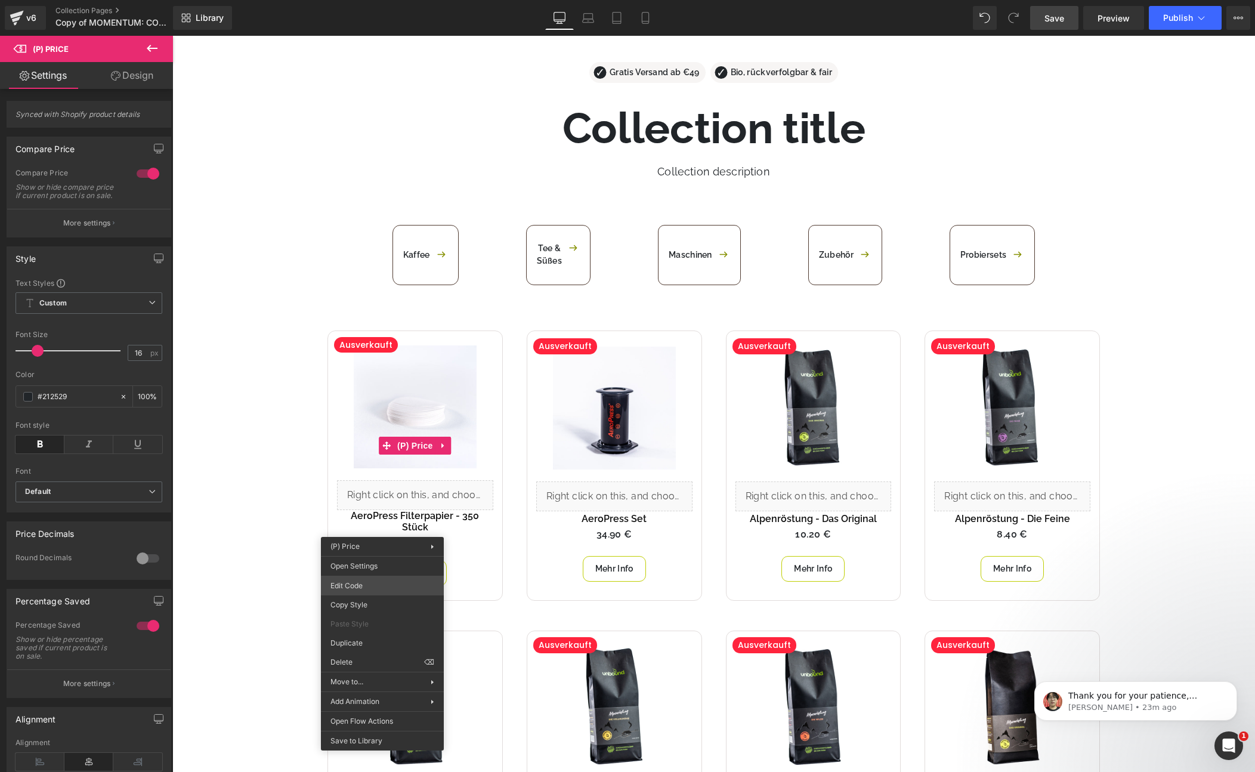
click at [350, 584] on body "(P) Image You are previewing how the will restyle your page. You can not edit E…" at bounding box center [627, 386] width 1255 height 772
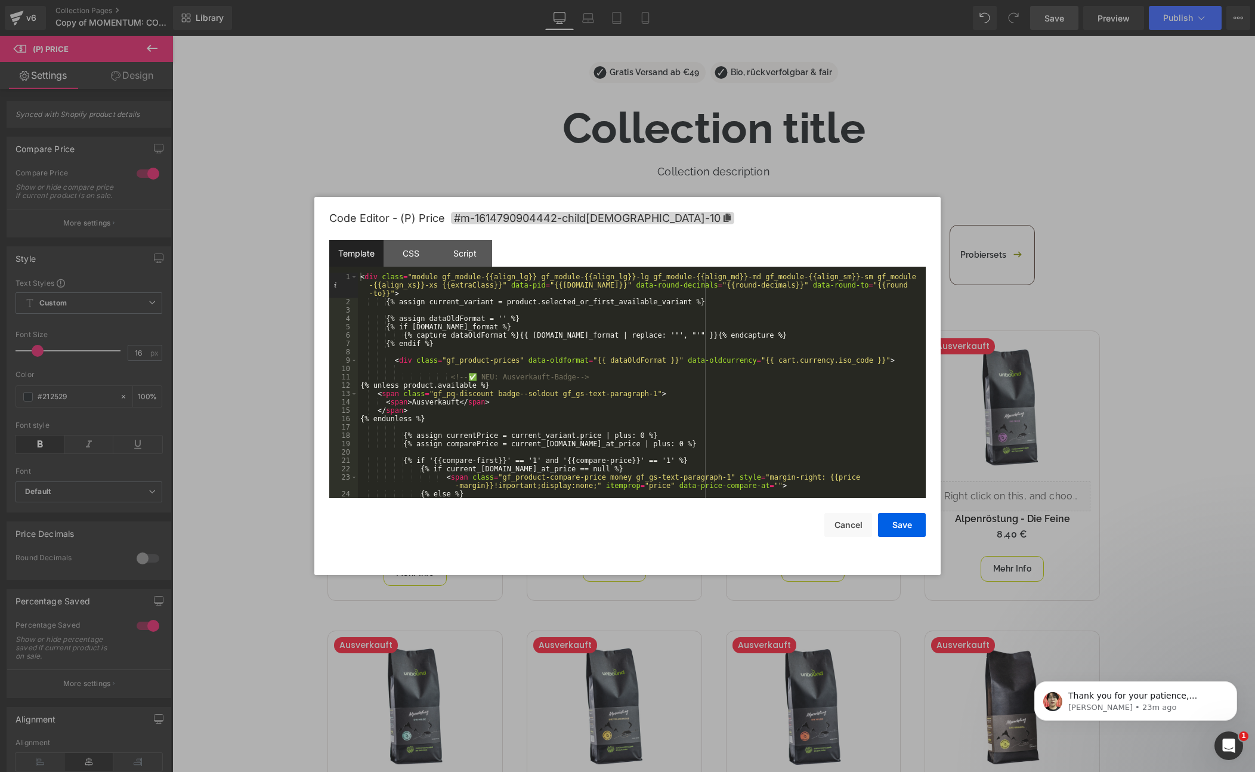
scroll to position [0, 0]
click at [632, 329] on div "< div class = "module gf_module-{{align_lg}} gf_module-{{align_lg}}-lg gf_modul…" at bounding box center [639, 406] width 563 height 267
type input "a"
type input "<"
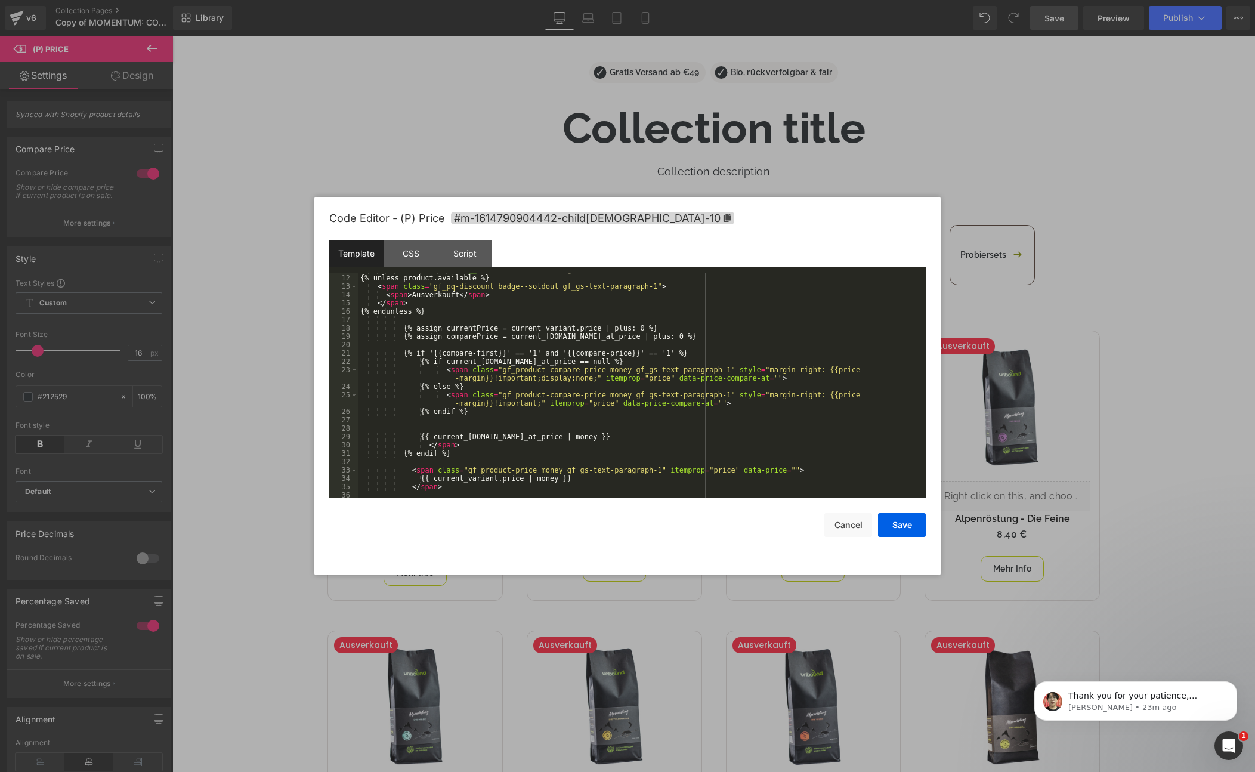
scroll to position [143, 0]
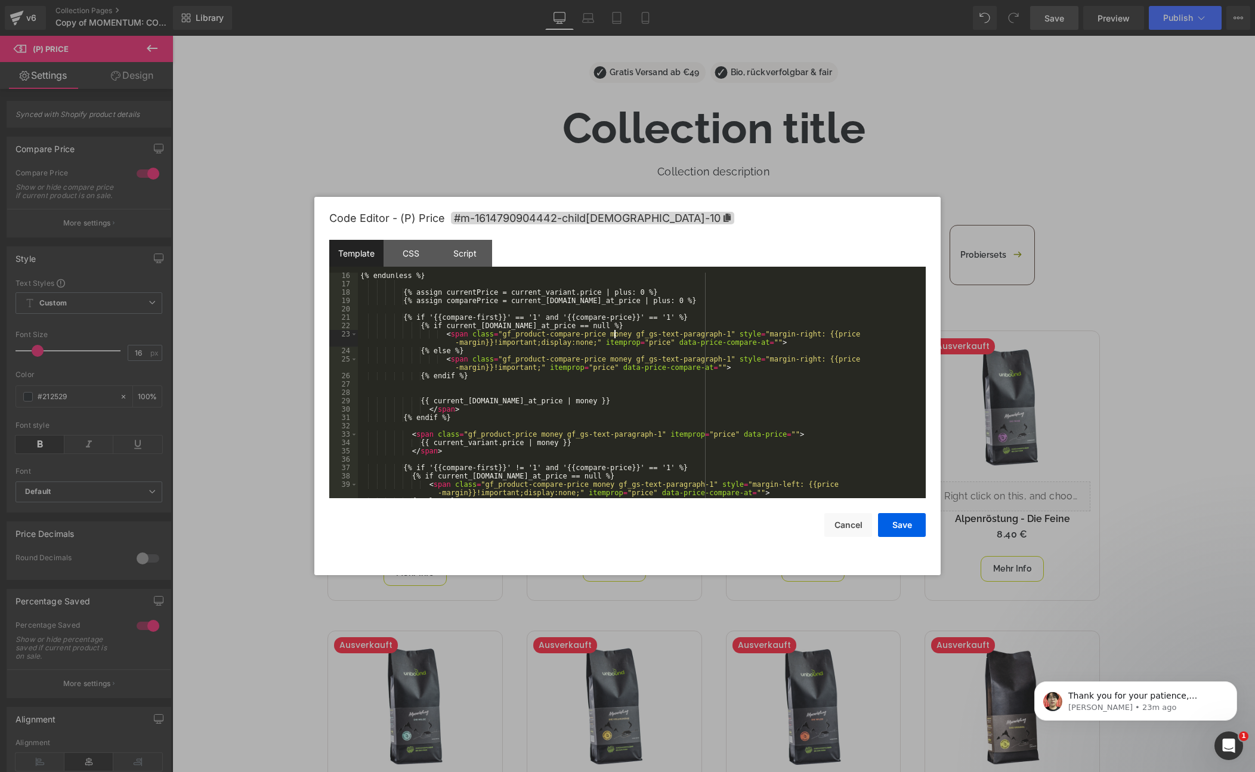
click at [614, 336] on div "{% endunless %} {% assign currentPrice = current_variant.price | plus: 0 %} {% …" at bounding box center [639, 392] width 563 height 242
type input "product."
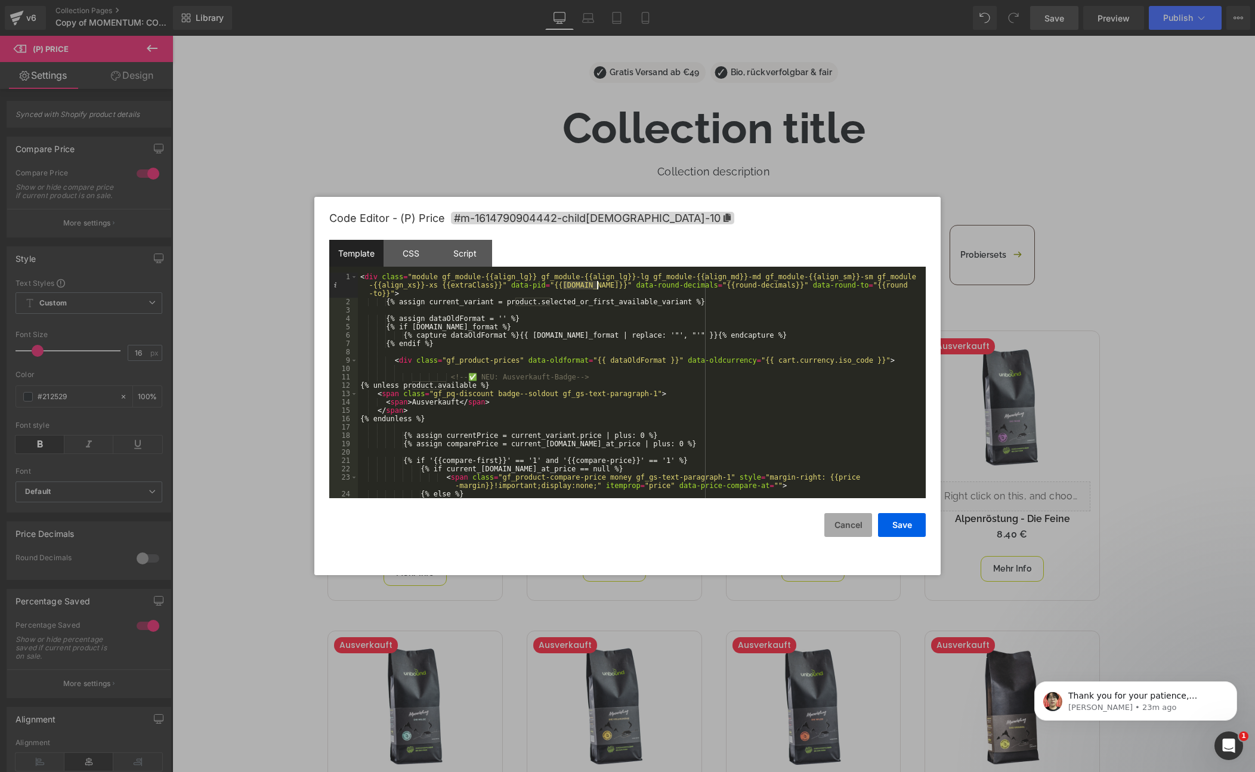
click at [899, 524] on button "Save" at bounding box center [902, 525] width 48 height 24
